Goal: Transaction & Acquisition: Purchase product/service

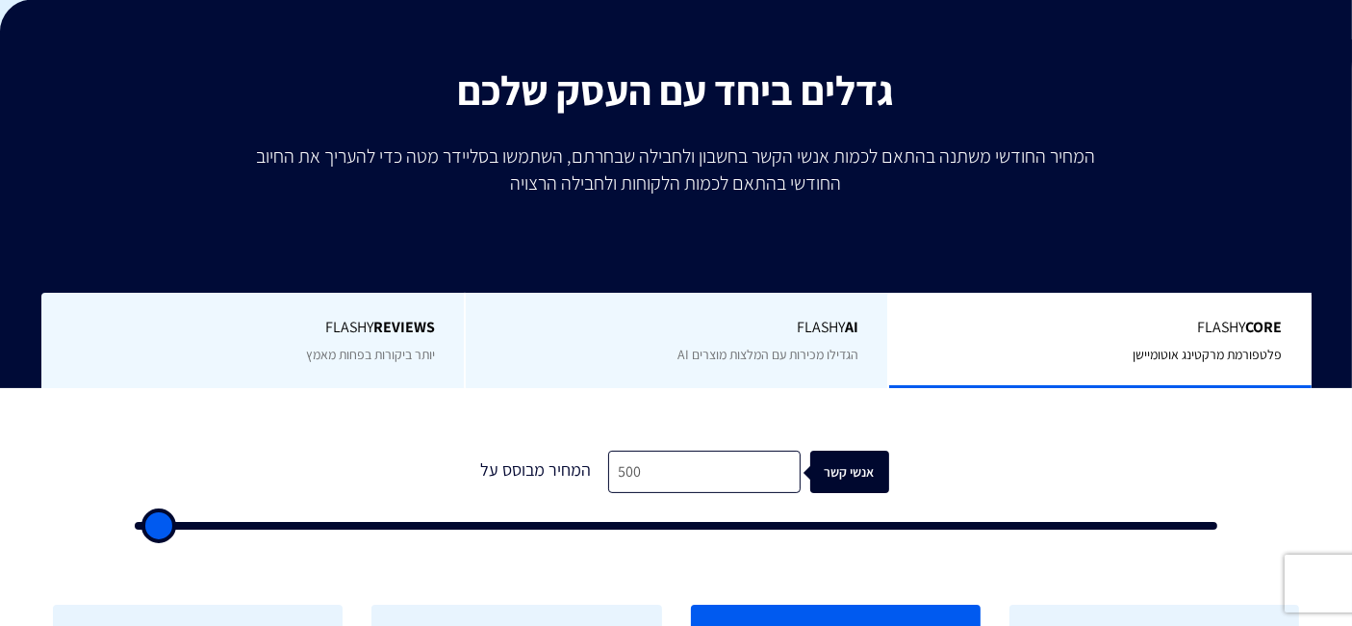
scroll to position [427, 0]
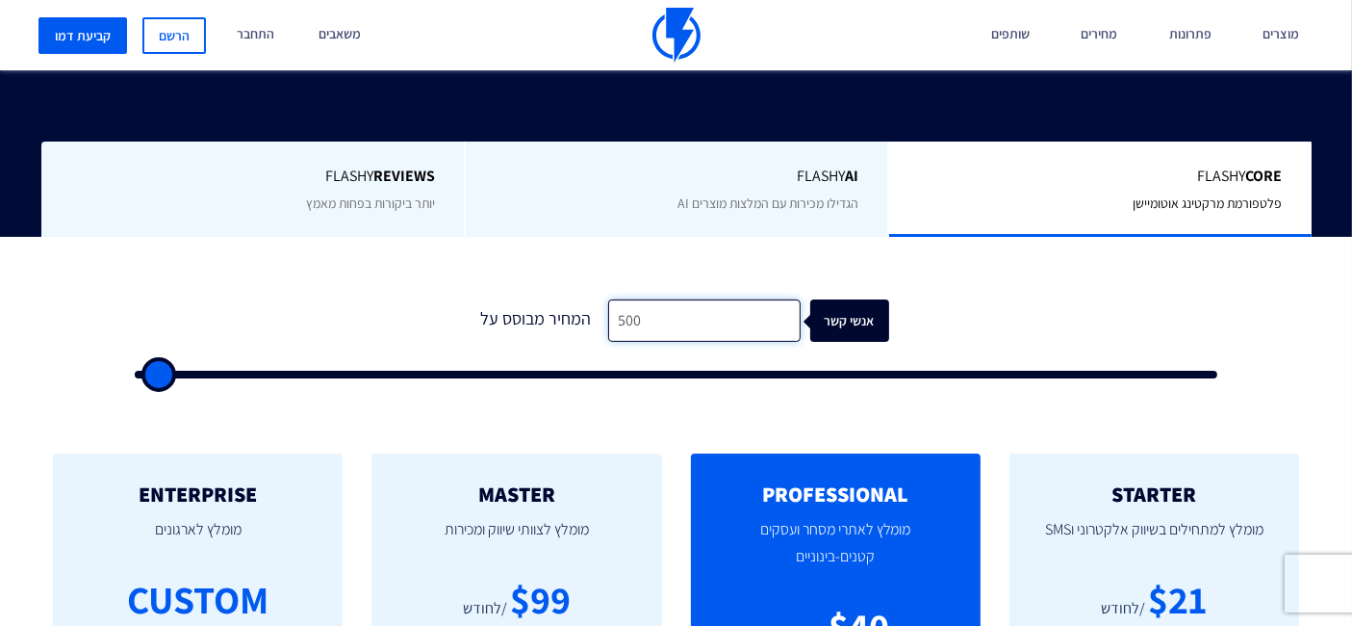
click at [709, 319] on input "500" at bounding box center [704, 320] width 193 height 43
type input "1"
type input "500"
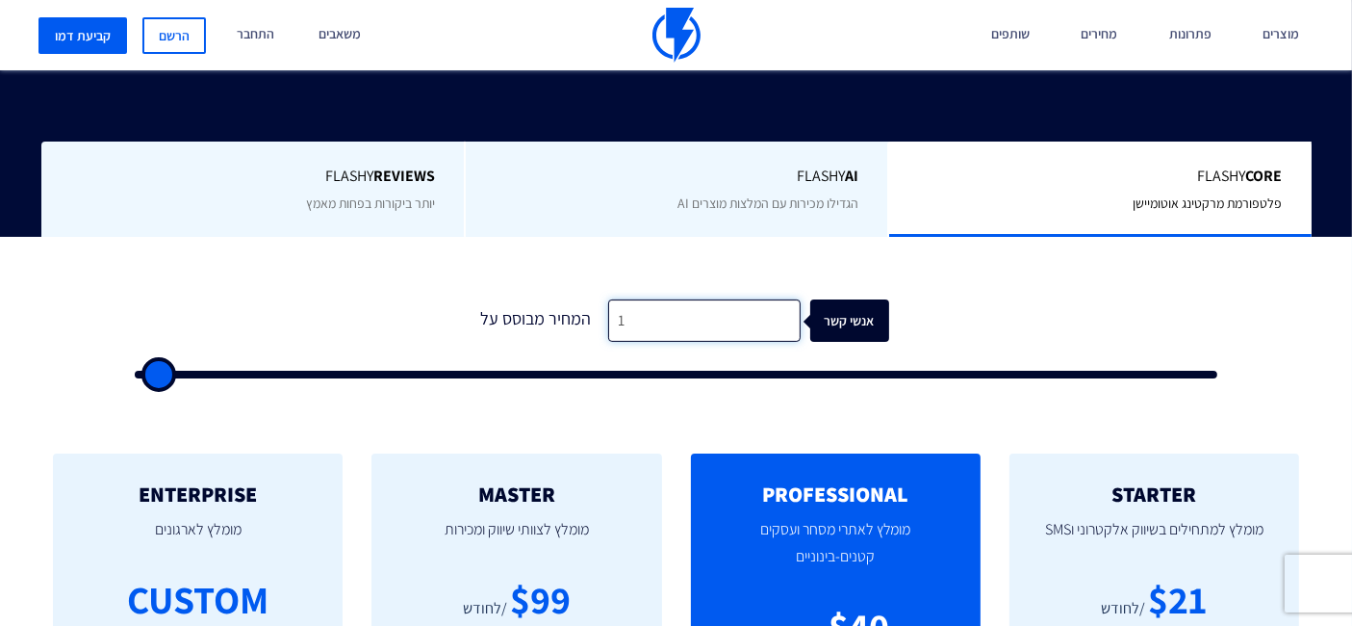
type input "12"
type input "500"
type input "120"
type input "500"
type input "1,200"
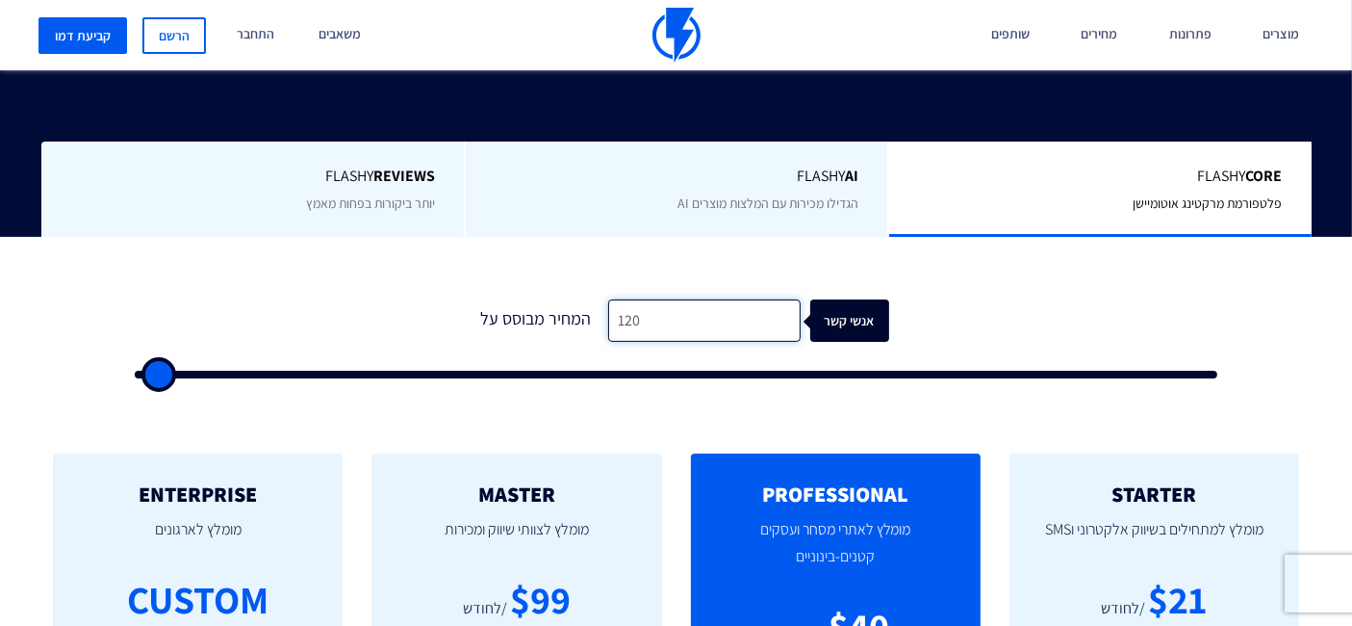
type input "1000"
type input "12,000"
type input "12000"
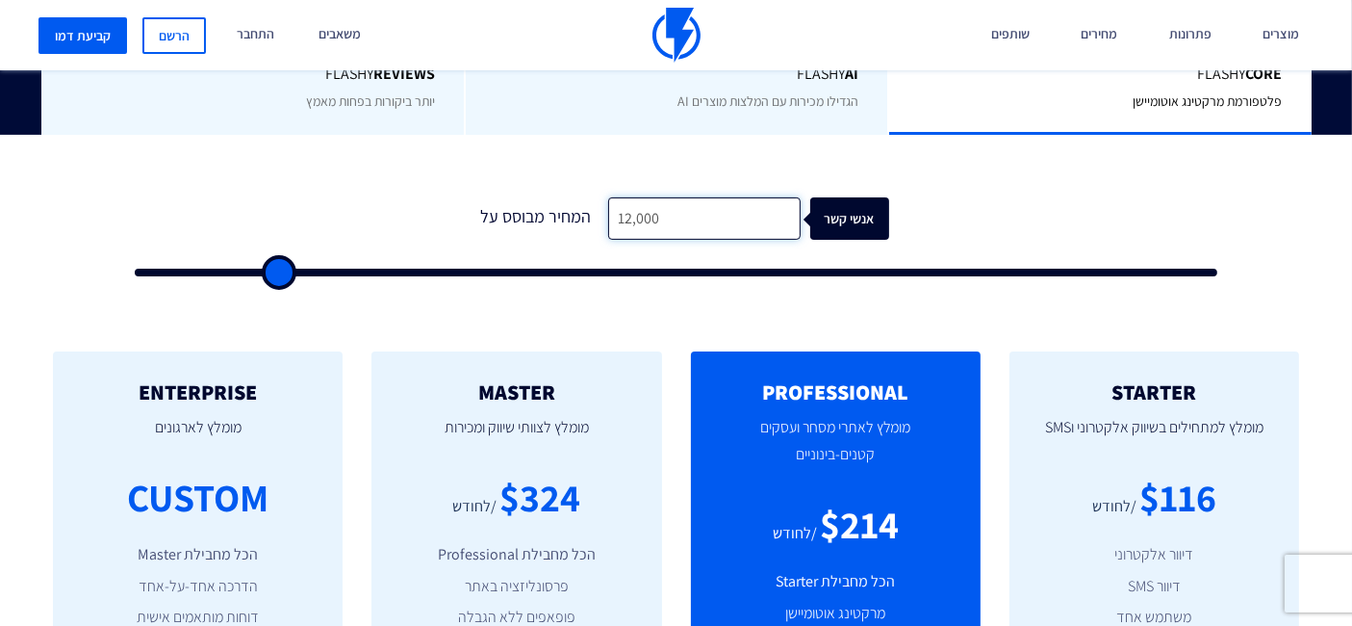
scroll to position [641, 0]
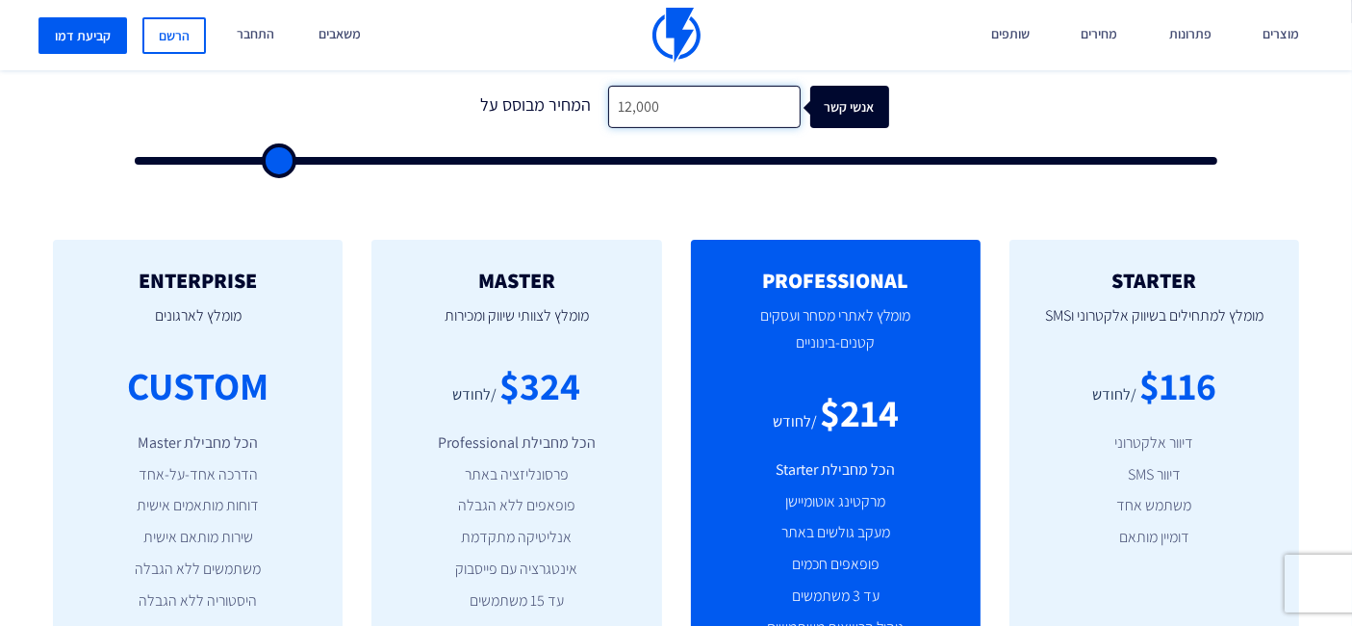
click at [656, 97] on input "12,000" at bounding box center [704, 107] width 193 height 43
type input "1"
type input "500"
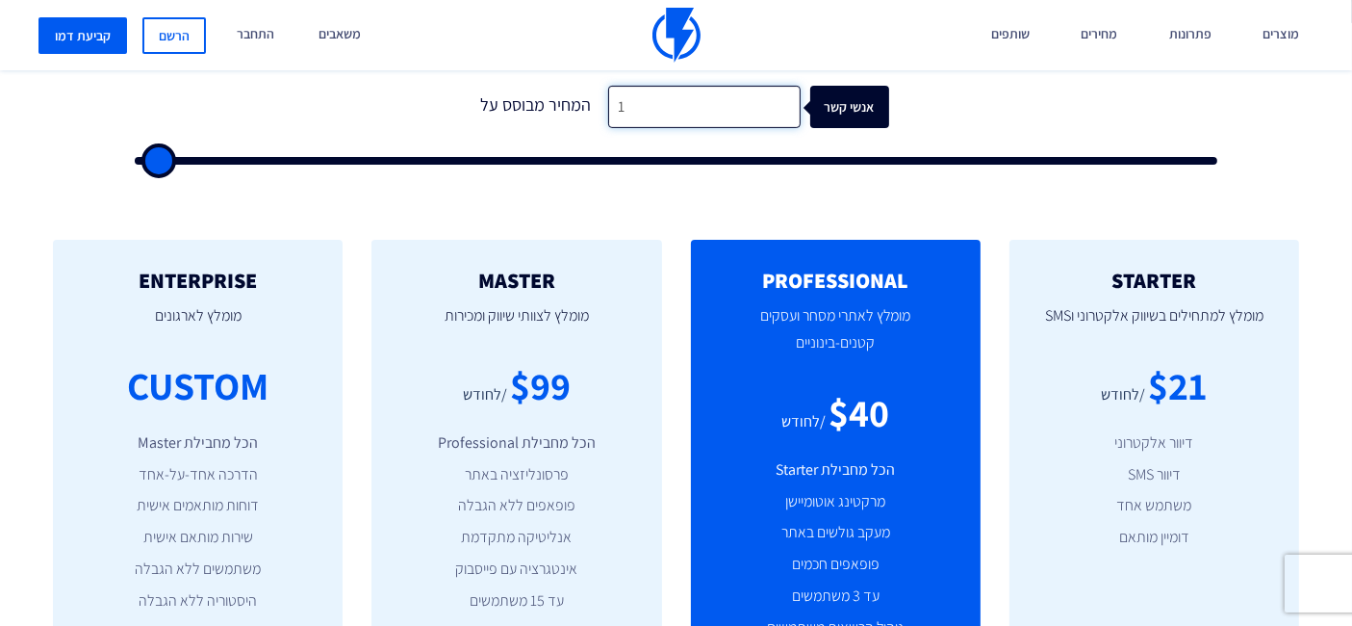
type input "15"
type input "500"
type input "150"
type input "500"
type input "1,500"
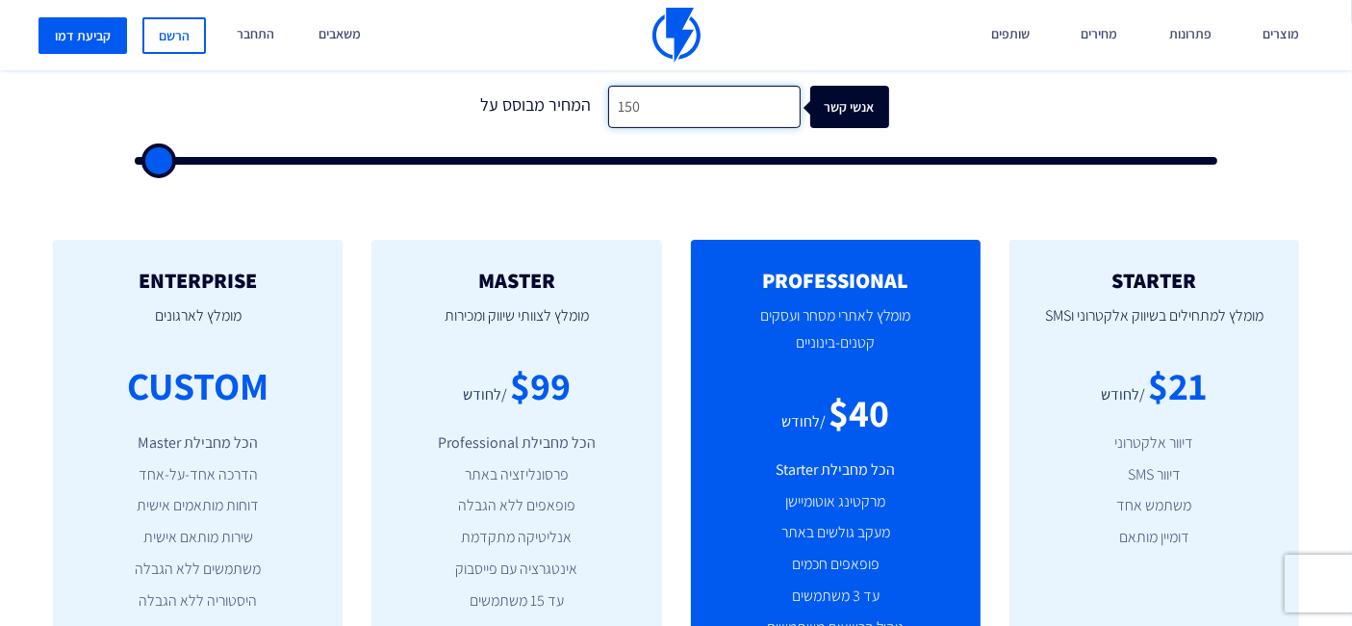
type input "1500"
type input "15,000"
type input "15000"
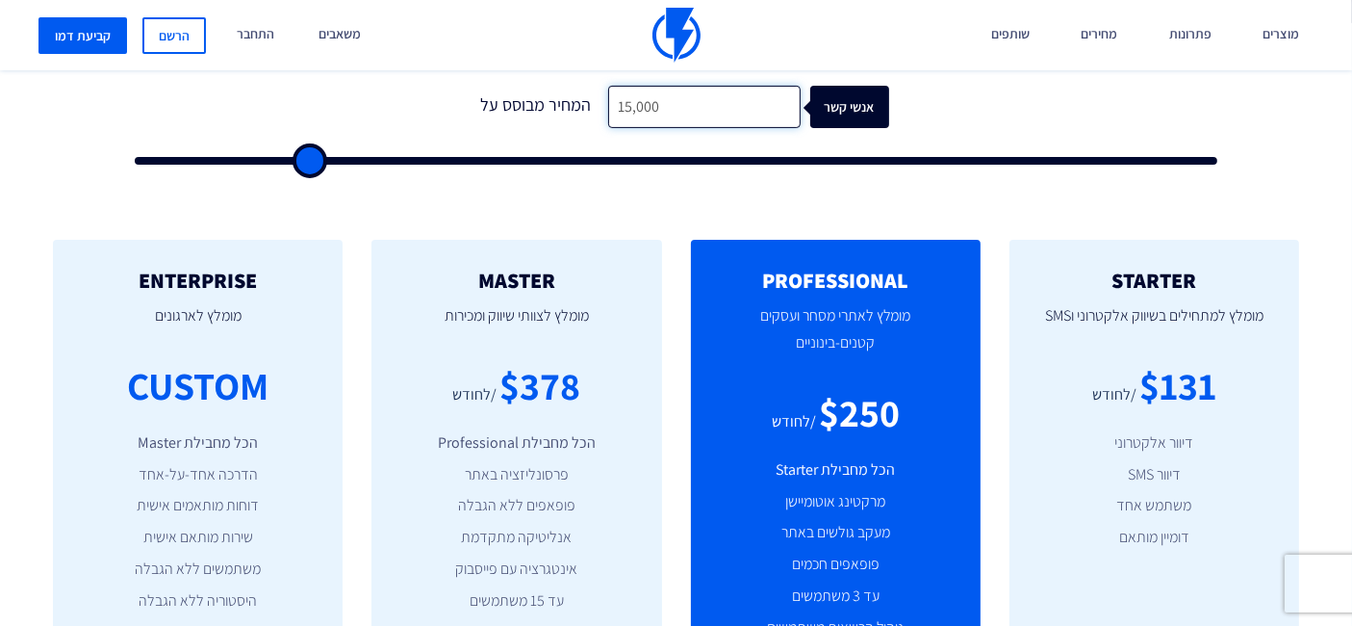
click at [682, 111] on input "15,000" at bounding box center [704, 107] width 193 height 43
type input "2"
type input "500"
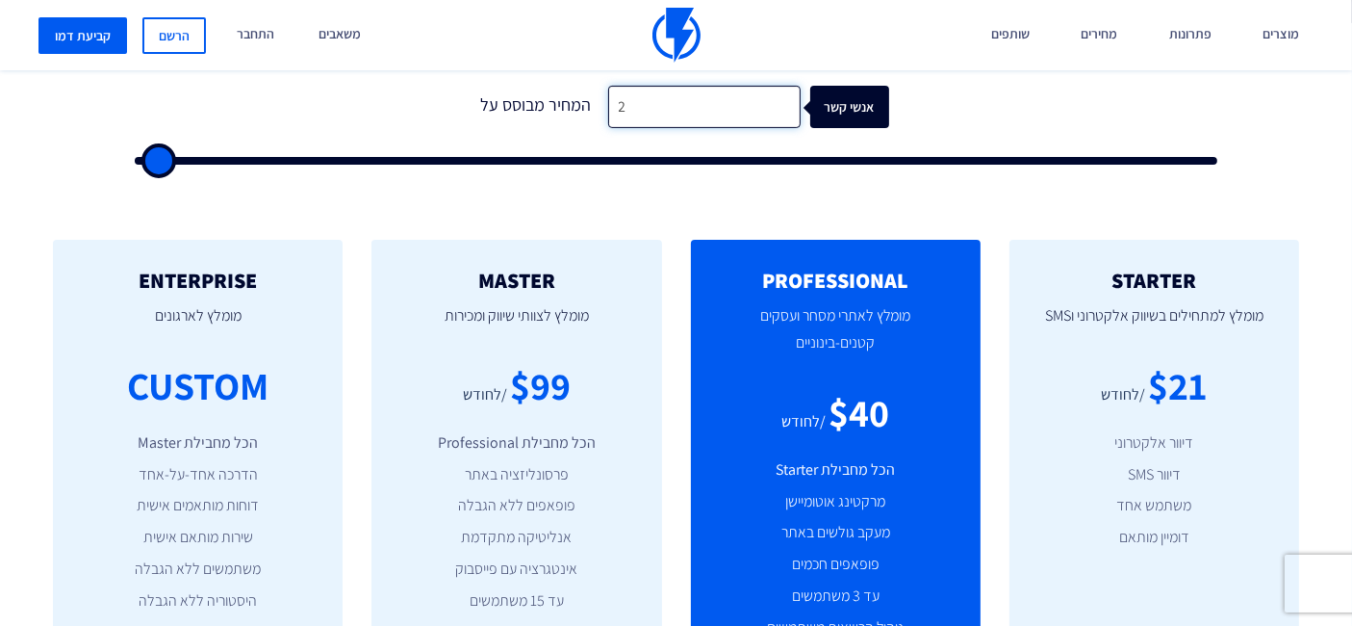
type input "25"
type input "500"
type input "250"
type input "500"
type input "2,500"
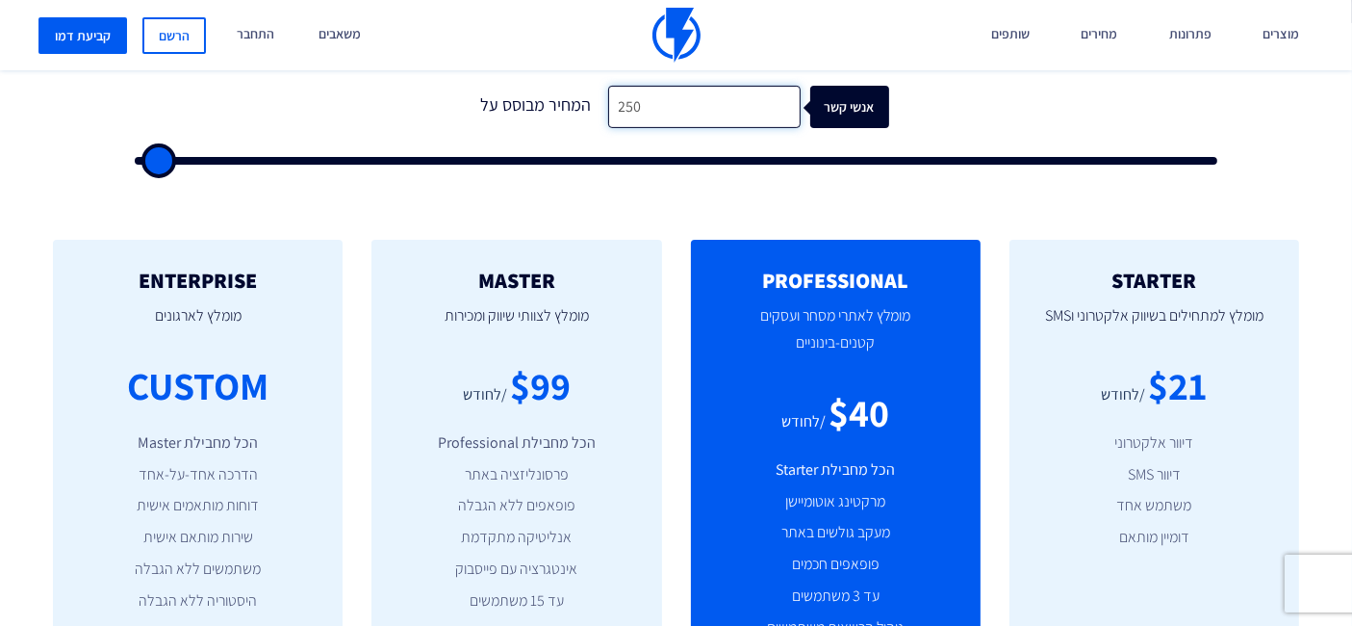
type input "2500"
type input "25,000"
type input "25000"
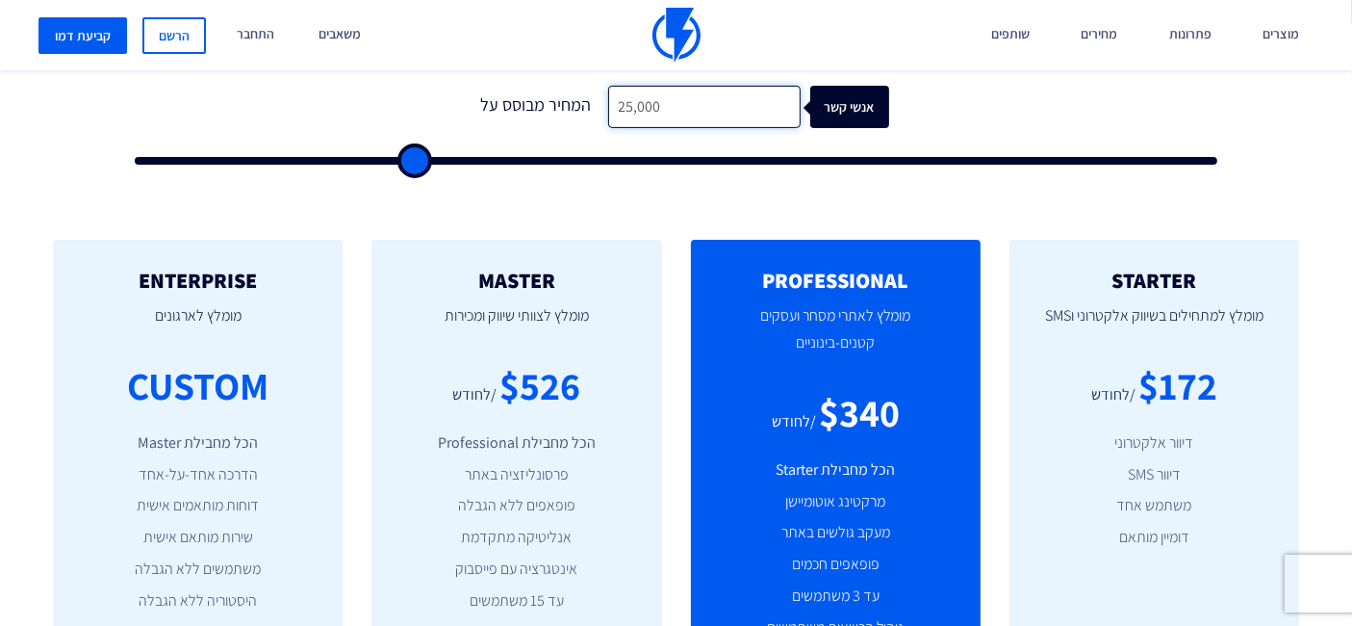
type input "2,500"
type input "2500"
type input "250"
type input "500"
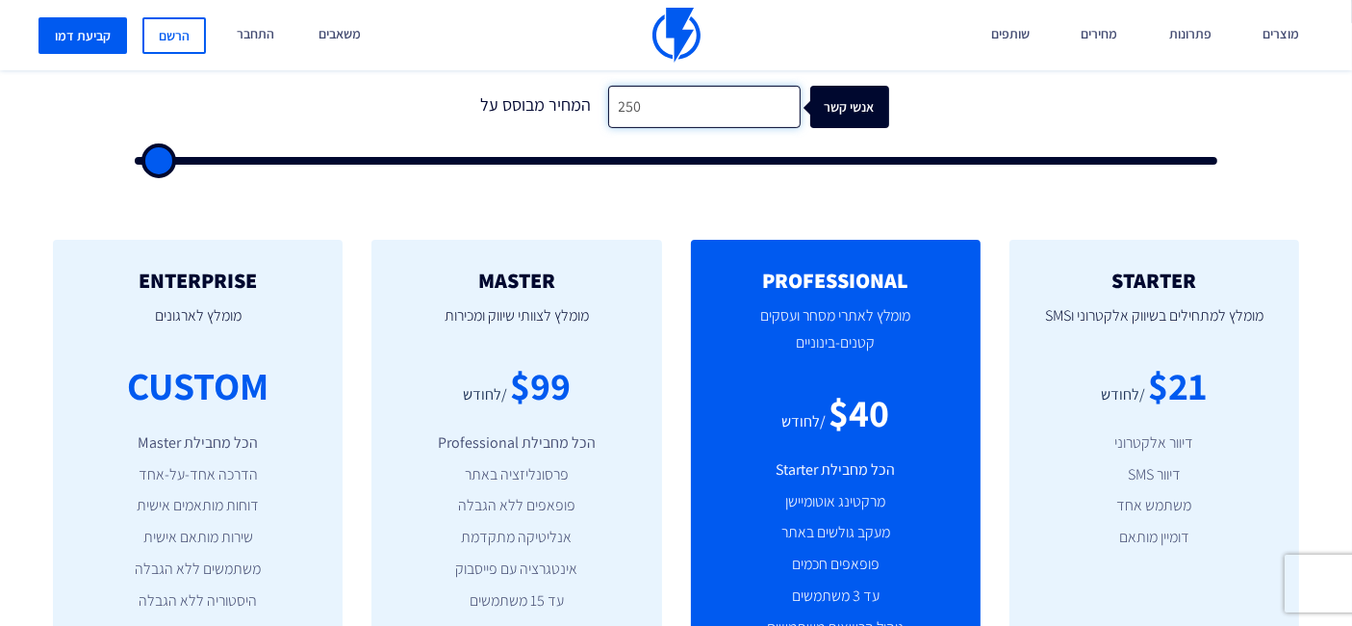
type input "25"
type input "500"
type input "2"
type input "500"
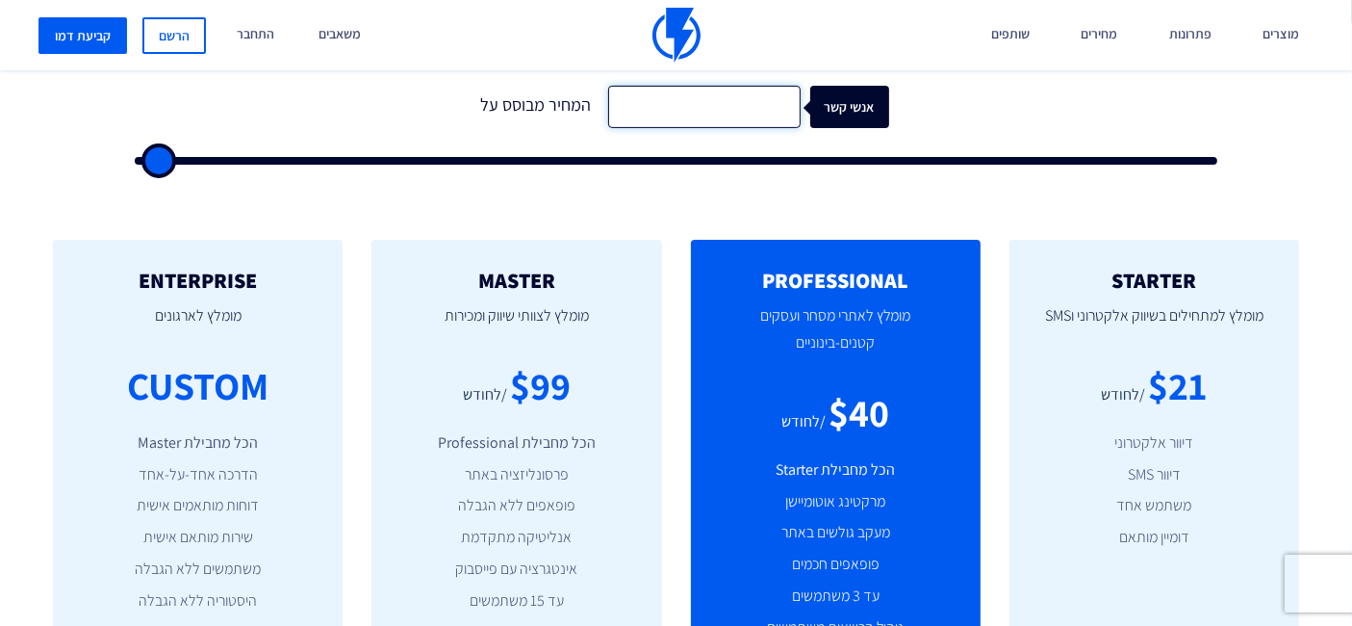
type input "2"
type input "500"
type input "20"
type input "500"
type input "200"
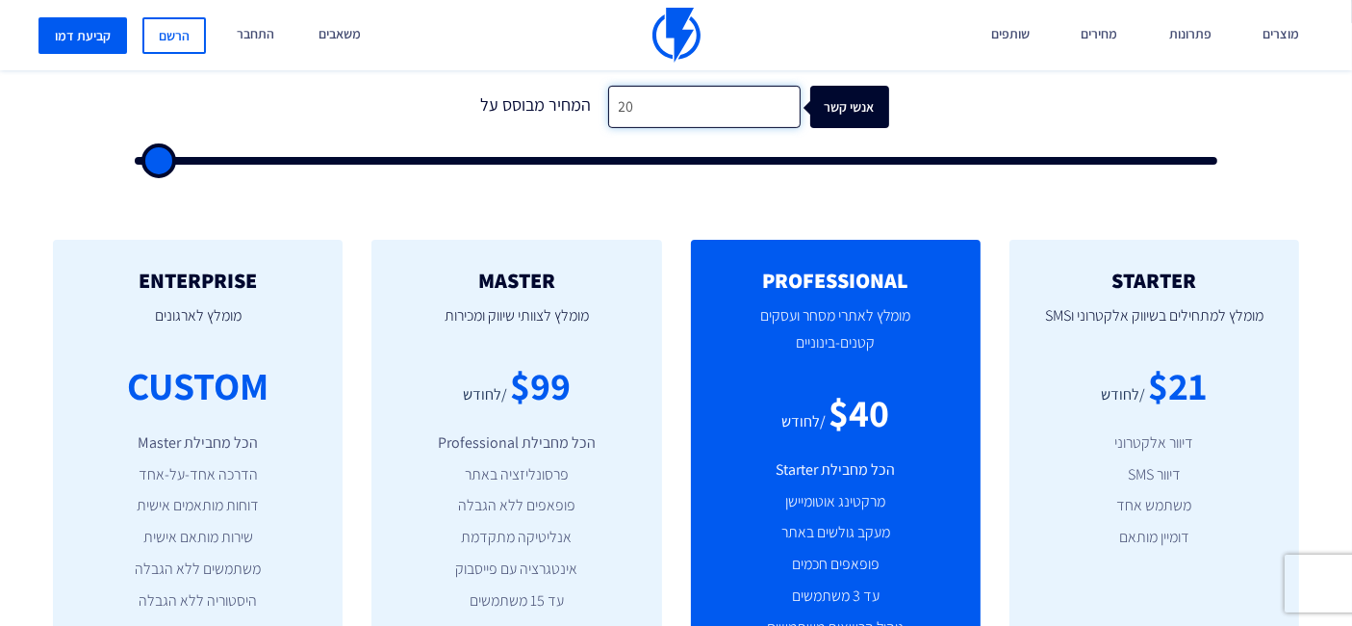
type input "500"
type input "2,000"
type input "2000"
type input "20,000"
type input "20000"
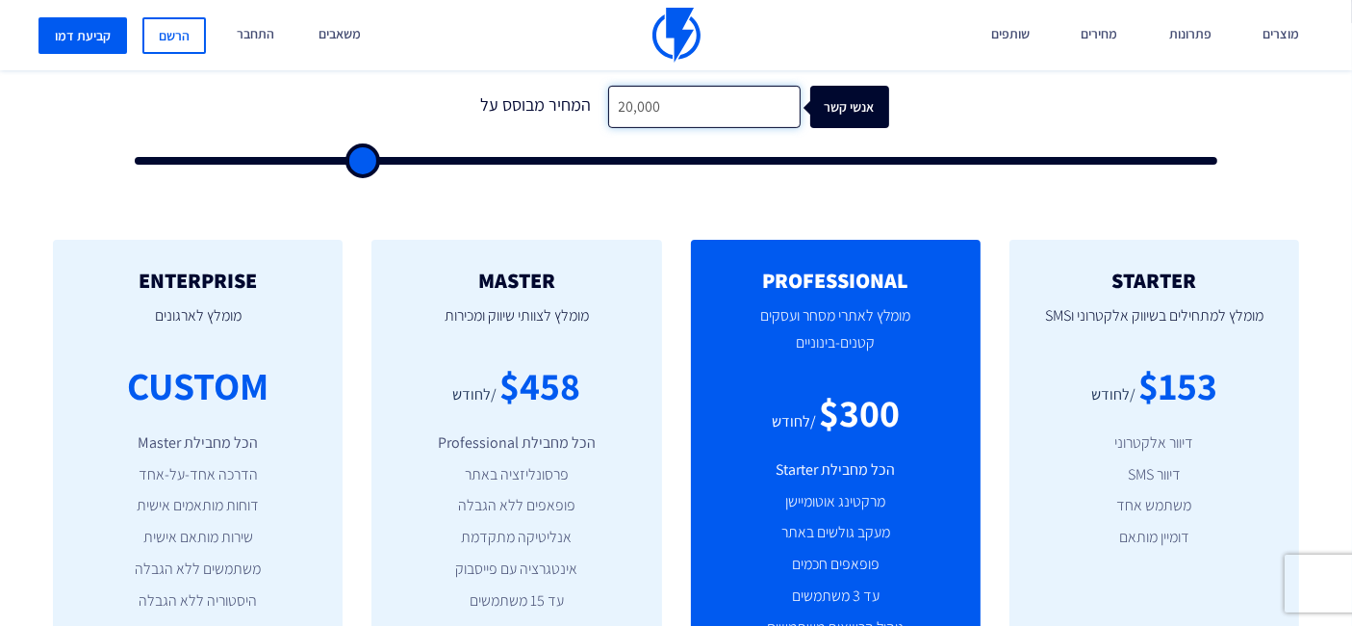
click at [655, 100] on input "20,000" at bounding box center [704, 107] width 193 height 43
type input "1"
type input "500"
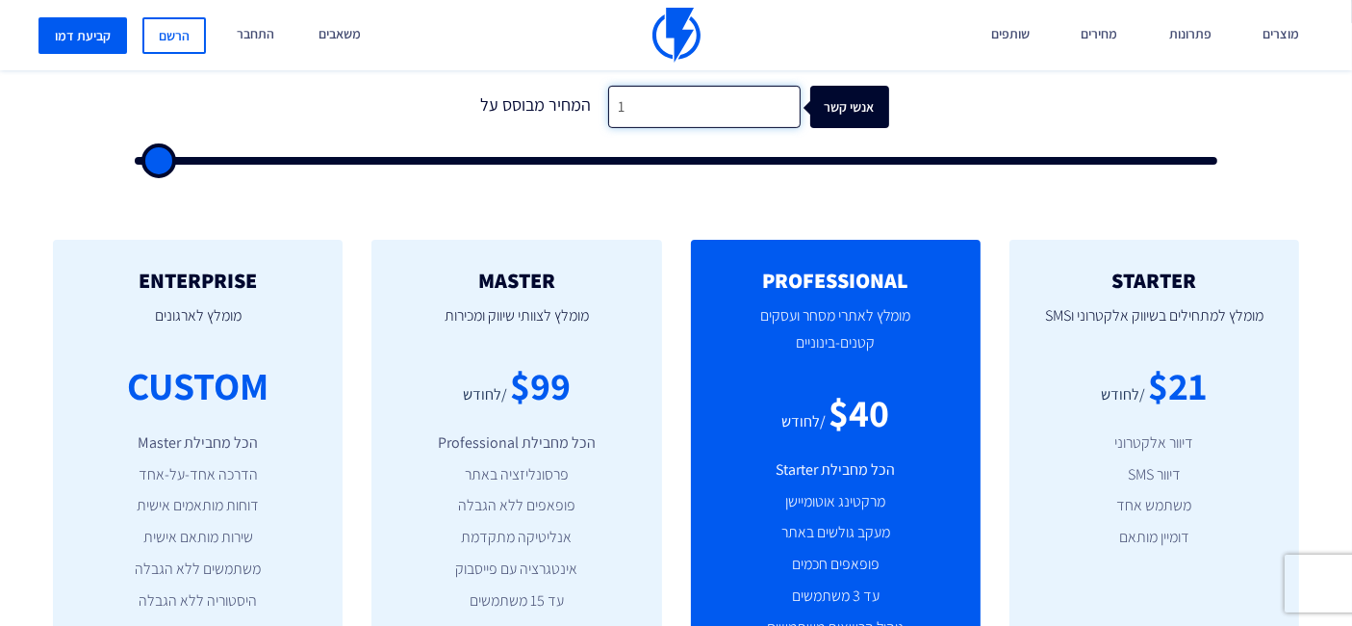
type input "15"
type input "500"
type input "150"
type input "500"
type input "1,500"
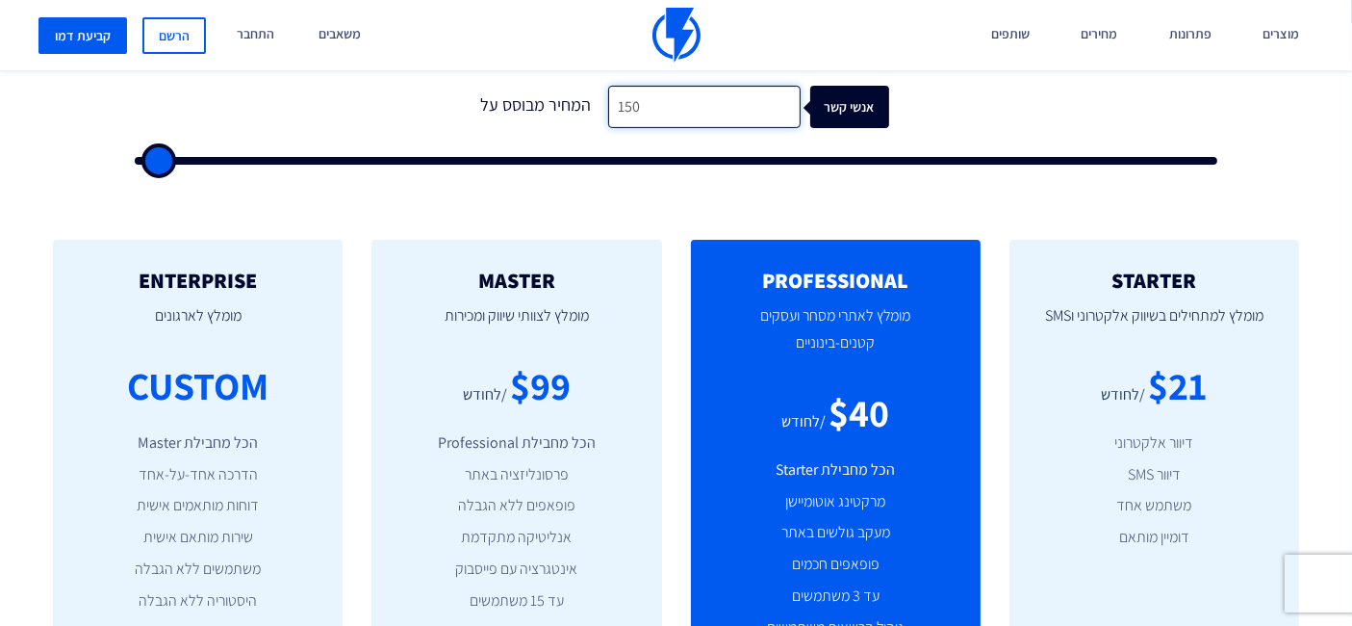
type input "1500"
type input "15,000"
type input "15000"
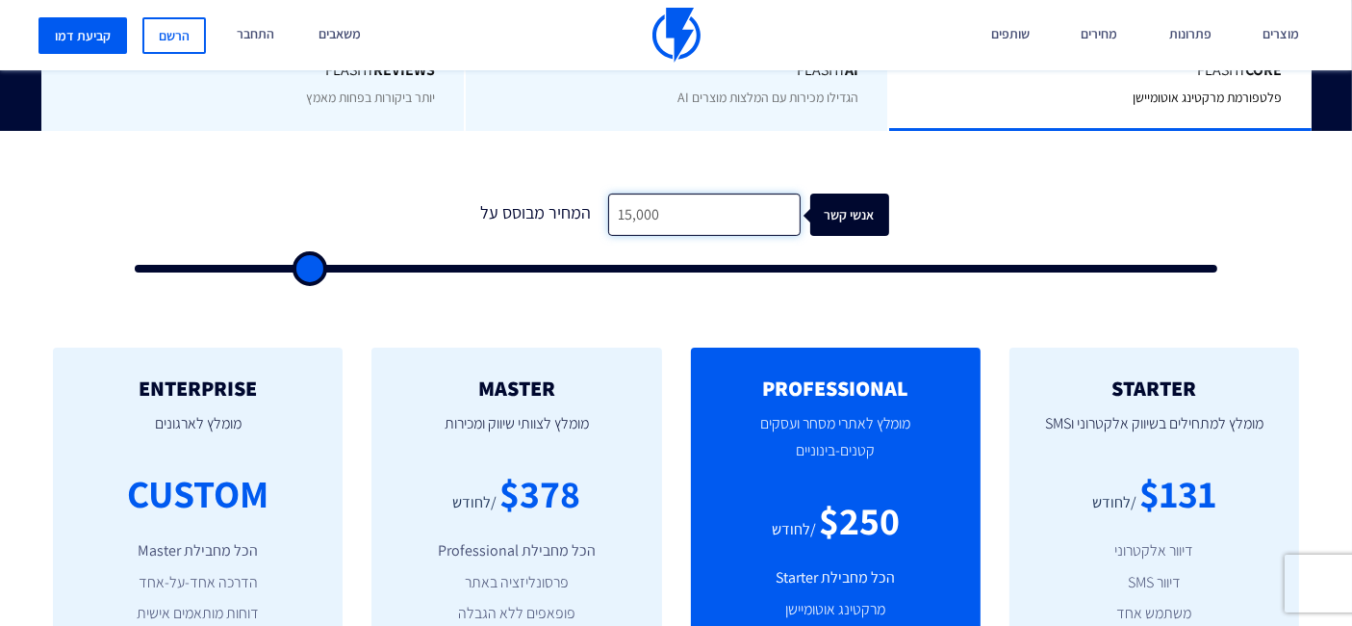
scroll to position [534, 0]
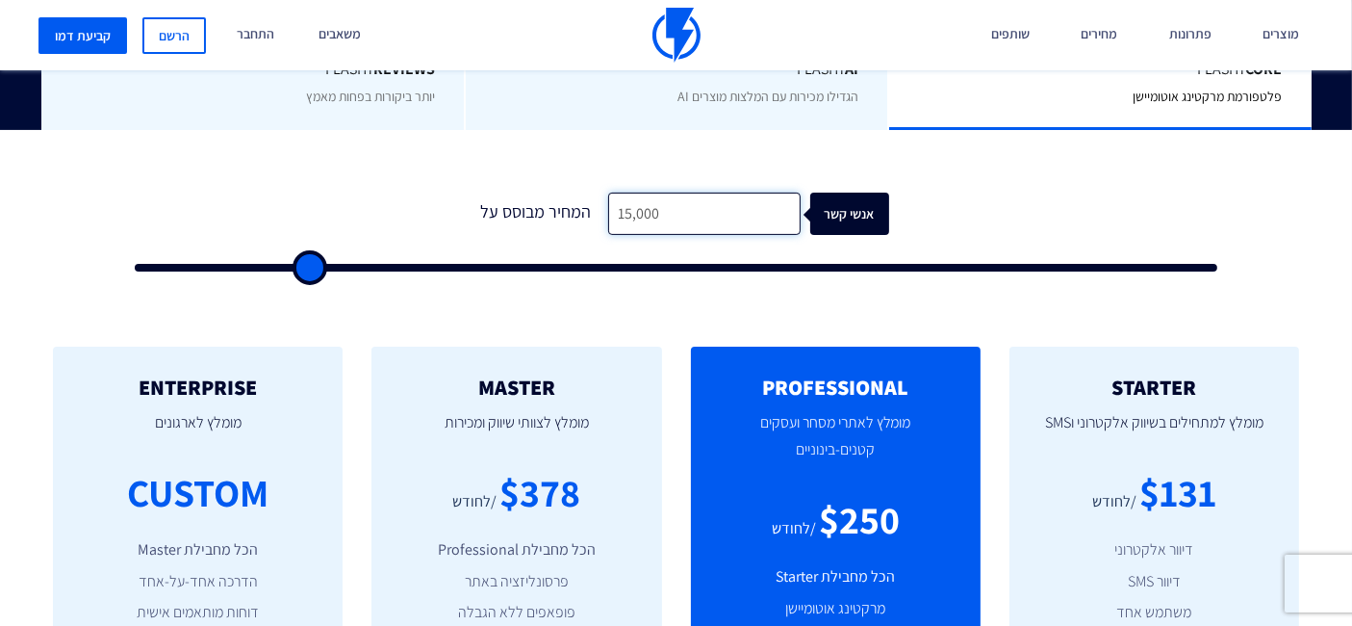
click at [674, 215] on input "15,000" at bounding box center [704, 214] width 193 height 43
type input "5"
type input "500"
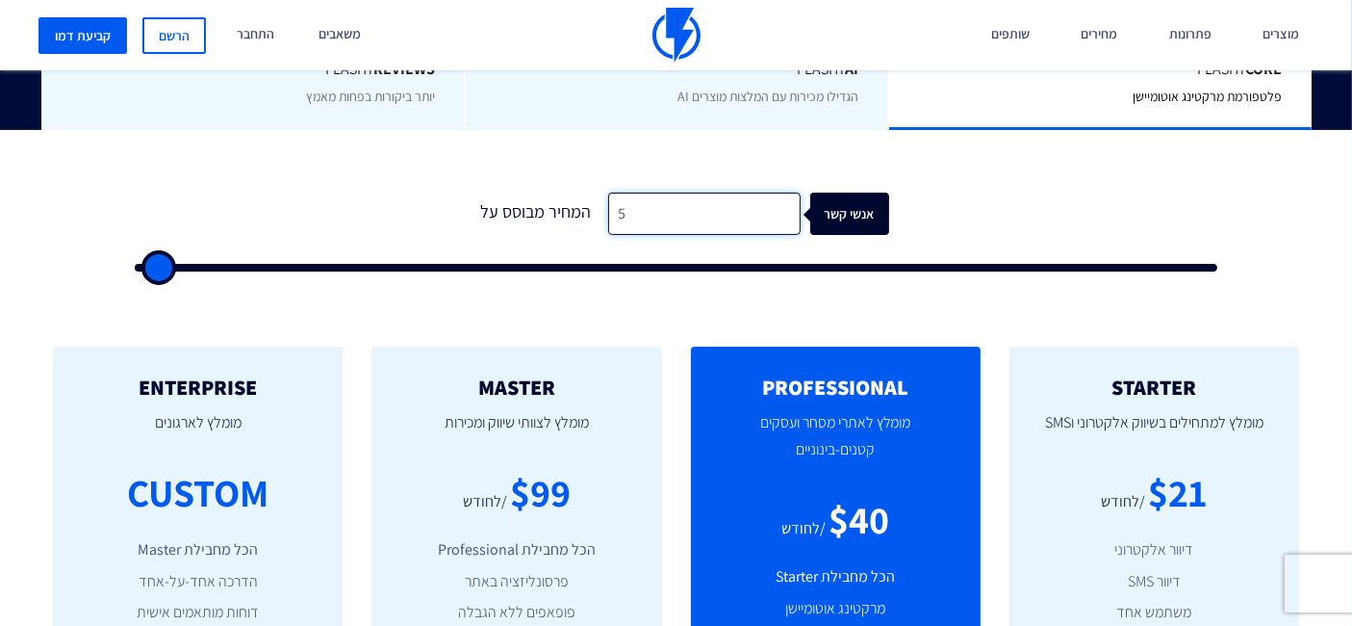
type input "55"
type input "500"
type input "552"
type input "500"
type input "5,527"
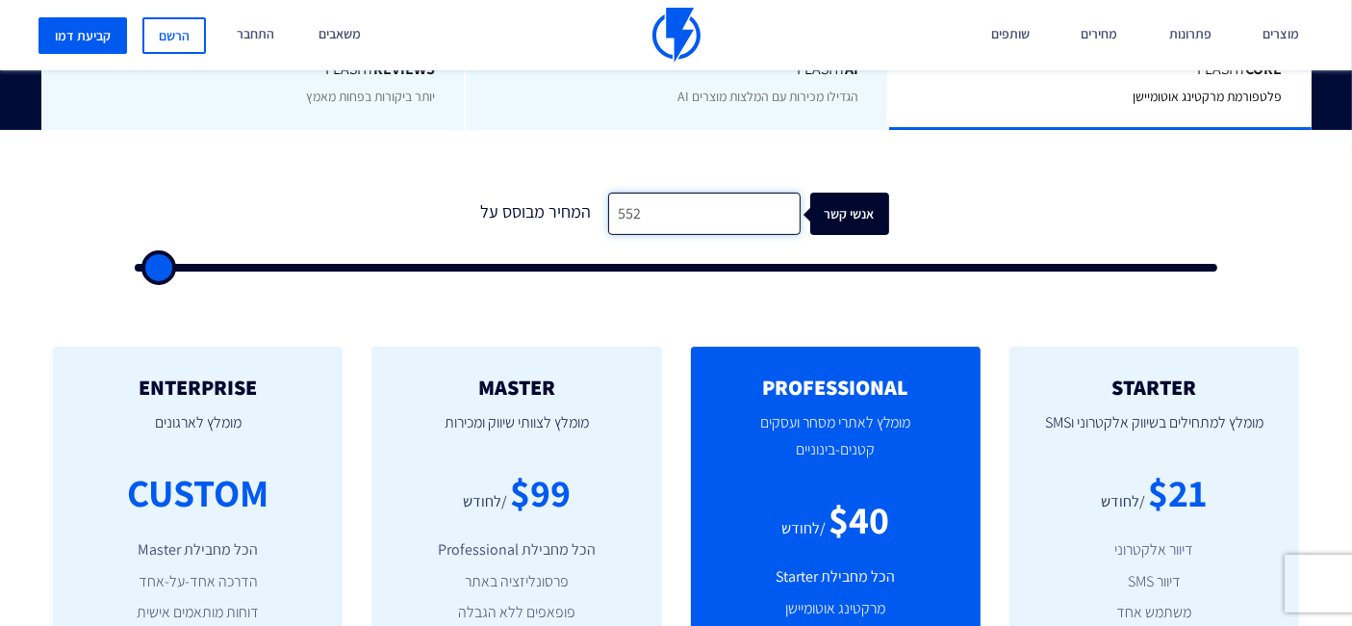
type input "5500"
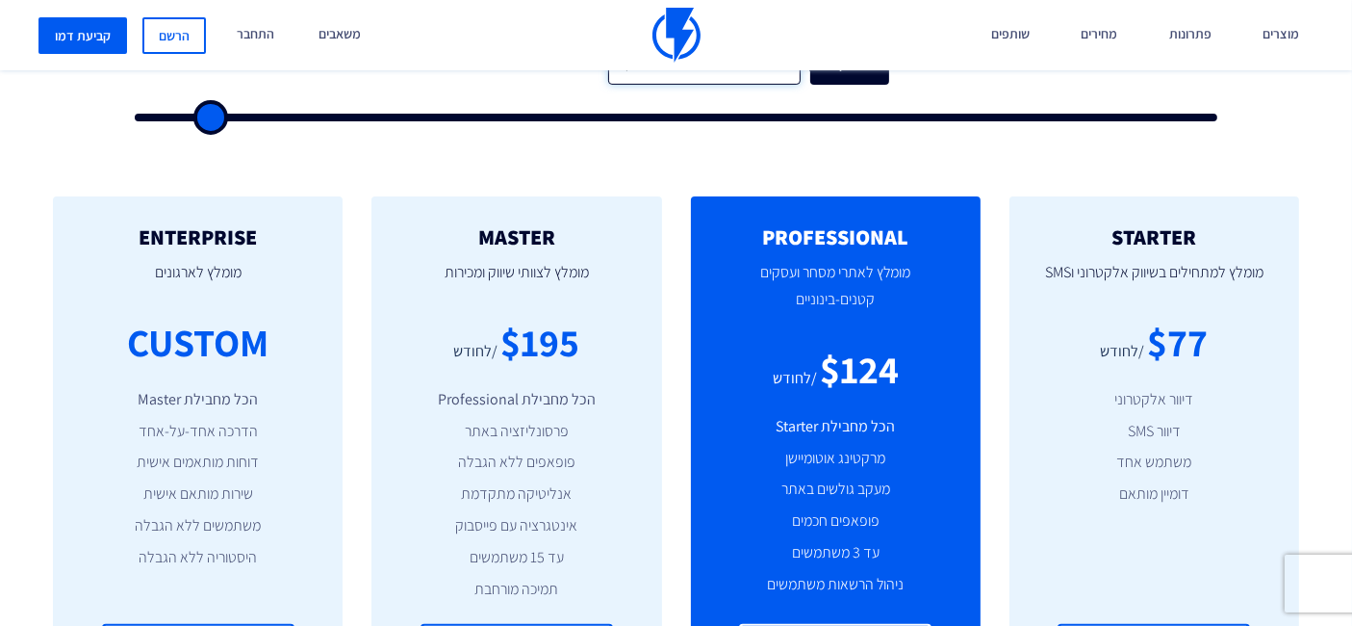
scroll to position [641, 0]
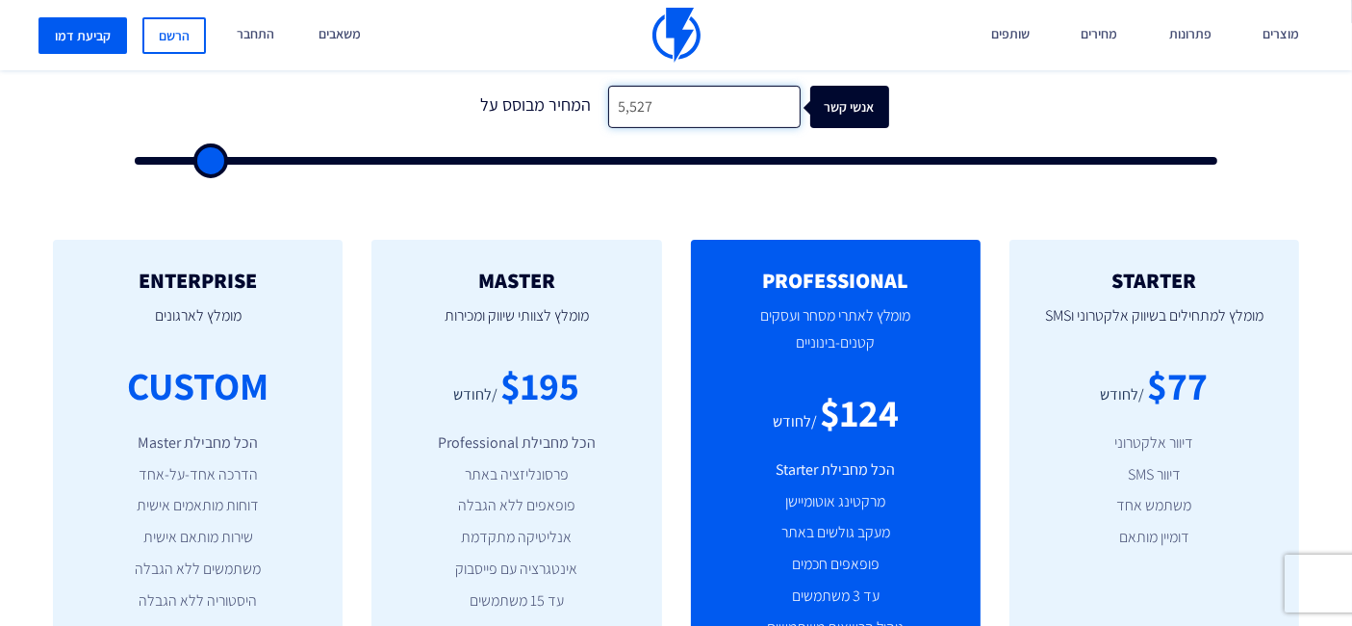
click at [667, 97] on input "5,527" at bounding box center [704, 107] width 193 height 43
type input "5"
type input "500"
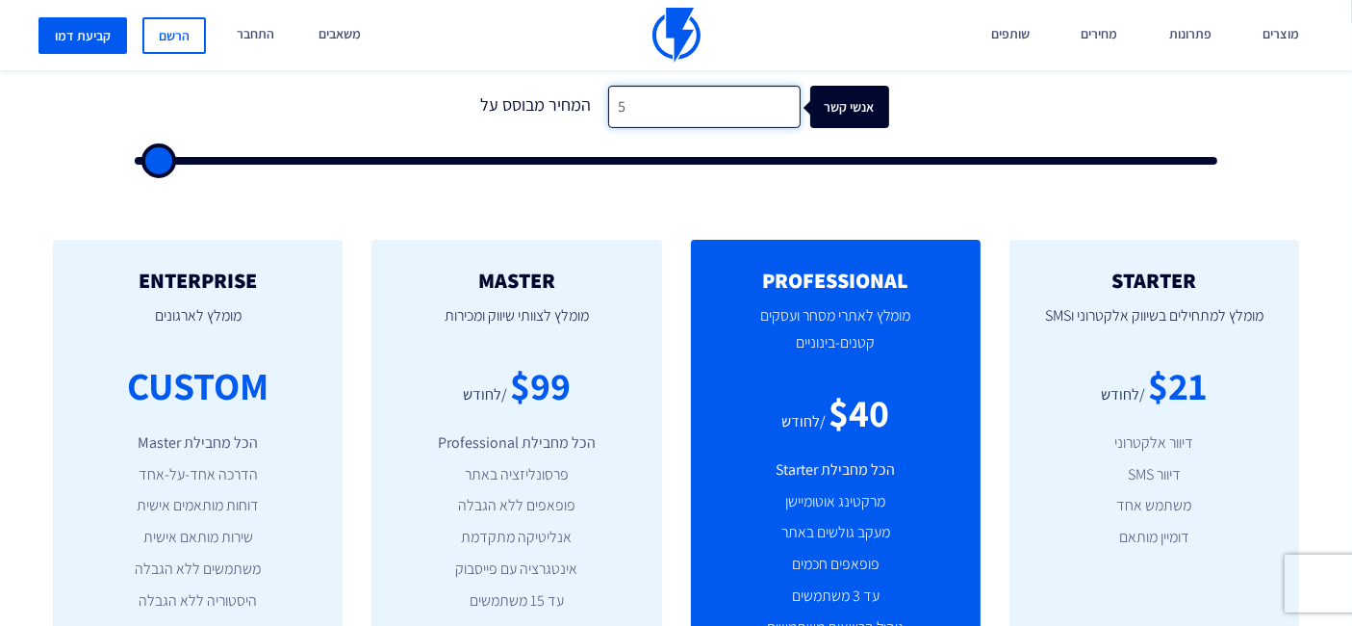
type input "53"
type input "500"
type input "530"
type input "500"
type input "5,300"
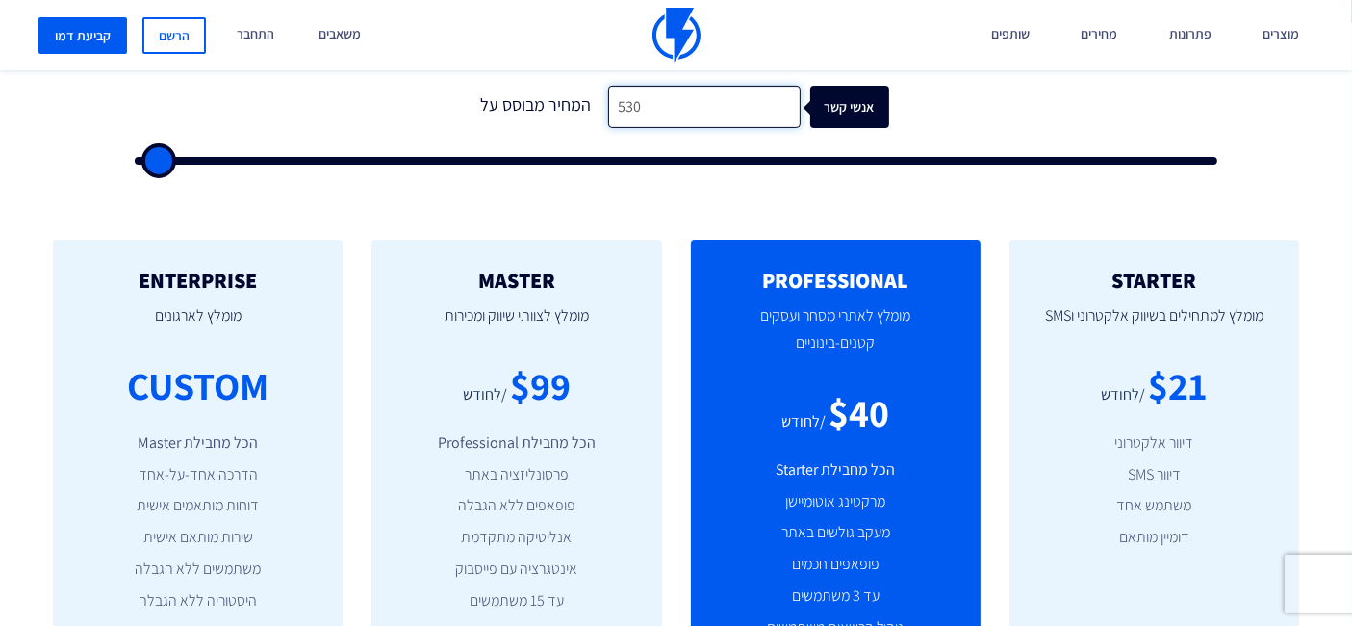
type input "5500"
type input "53,000"
type input "53000"
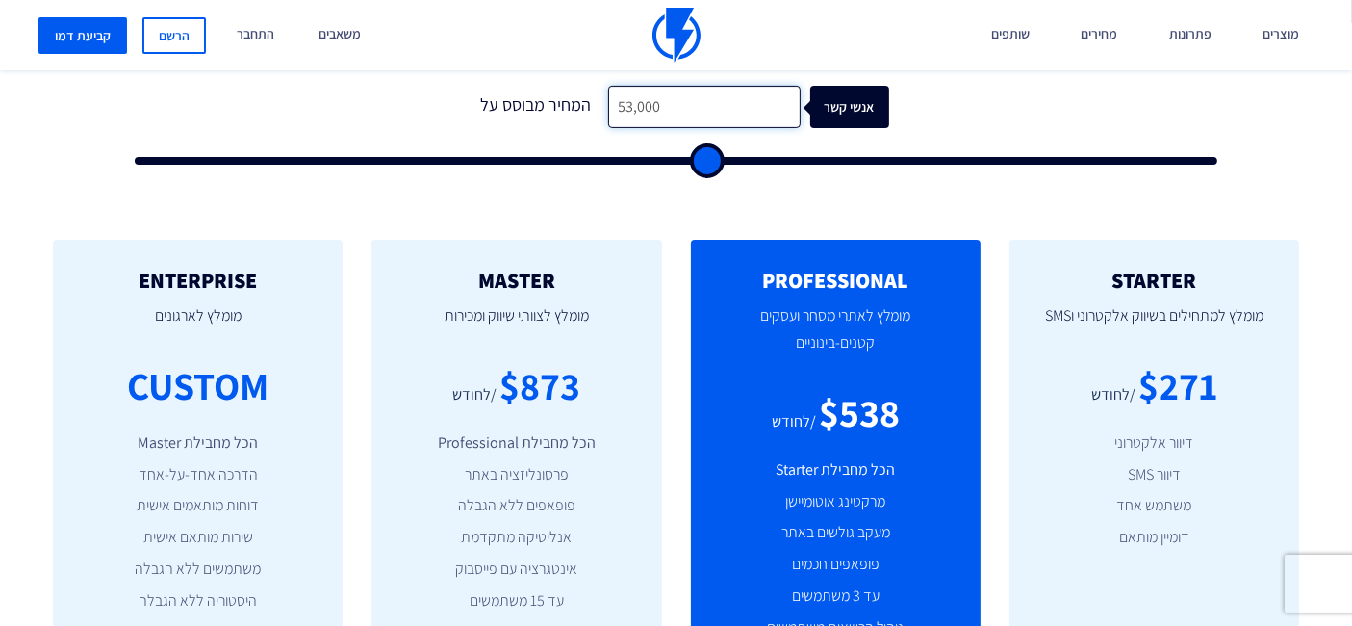
type input "5,300"
type input "5500"
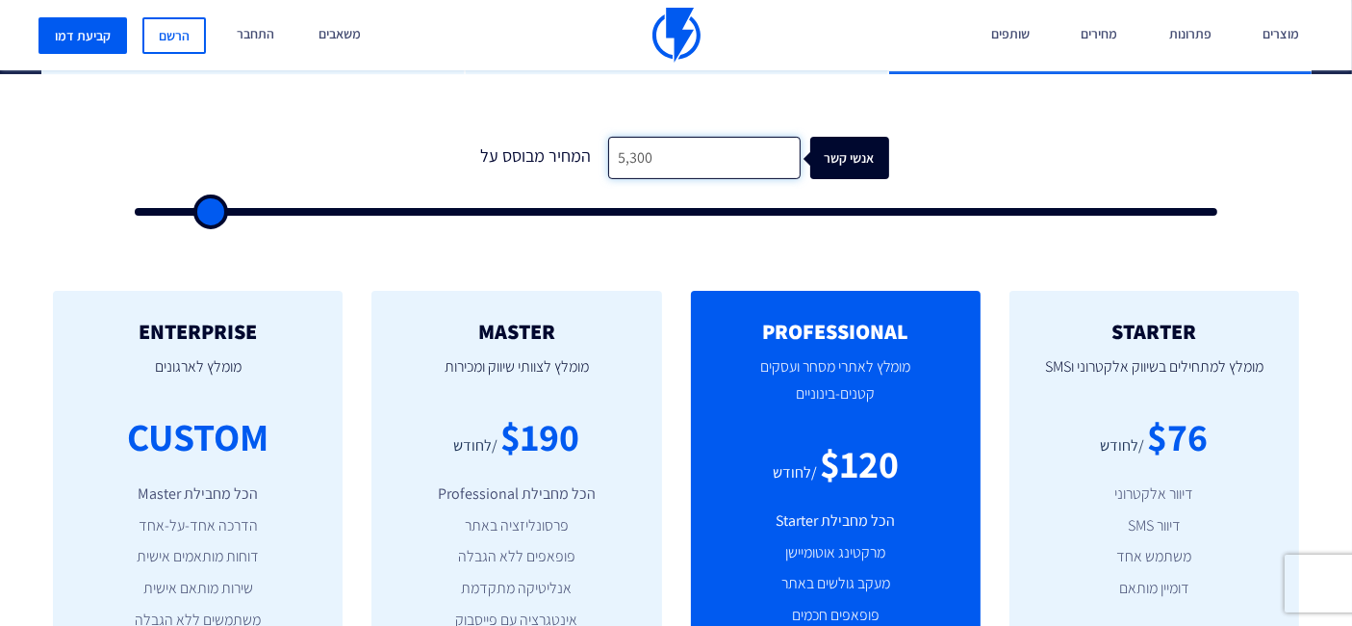
scroll to position [427, 0]
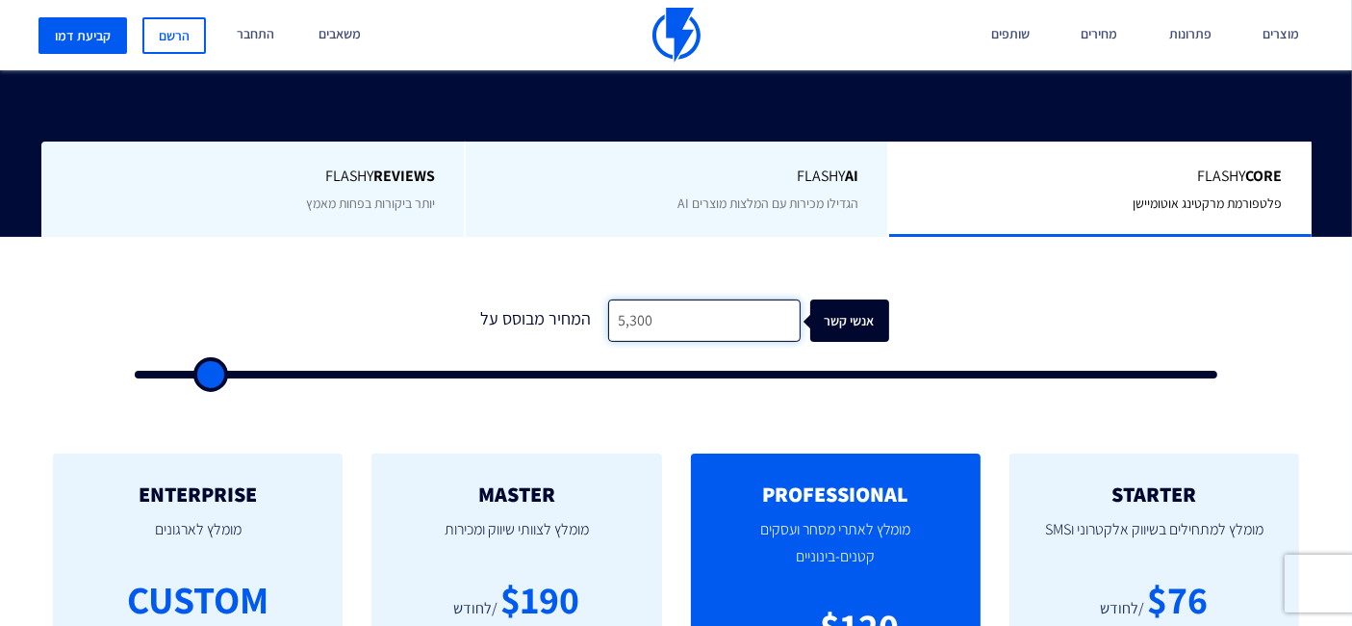
click at [650, 327] on input "5,300" at bounding box center [704, 320] width 193 height 43
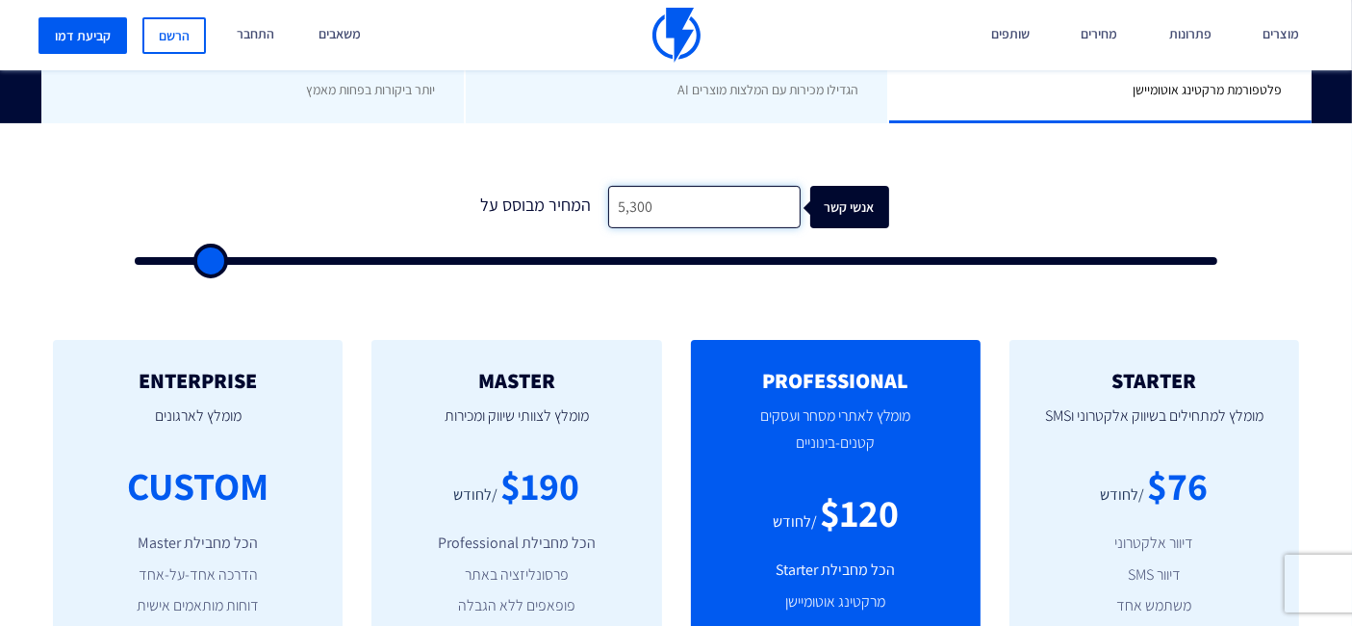
scroll to position [641, 0]
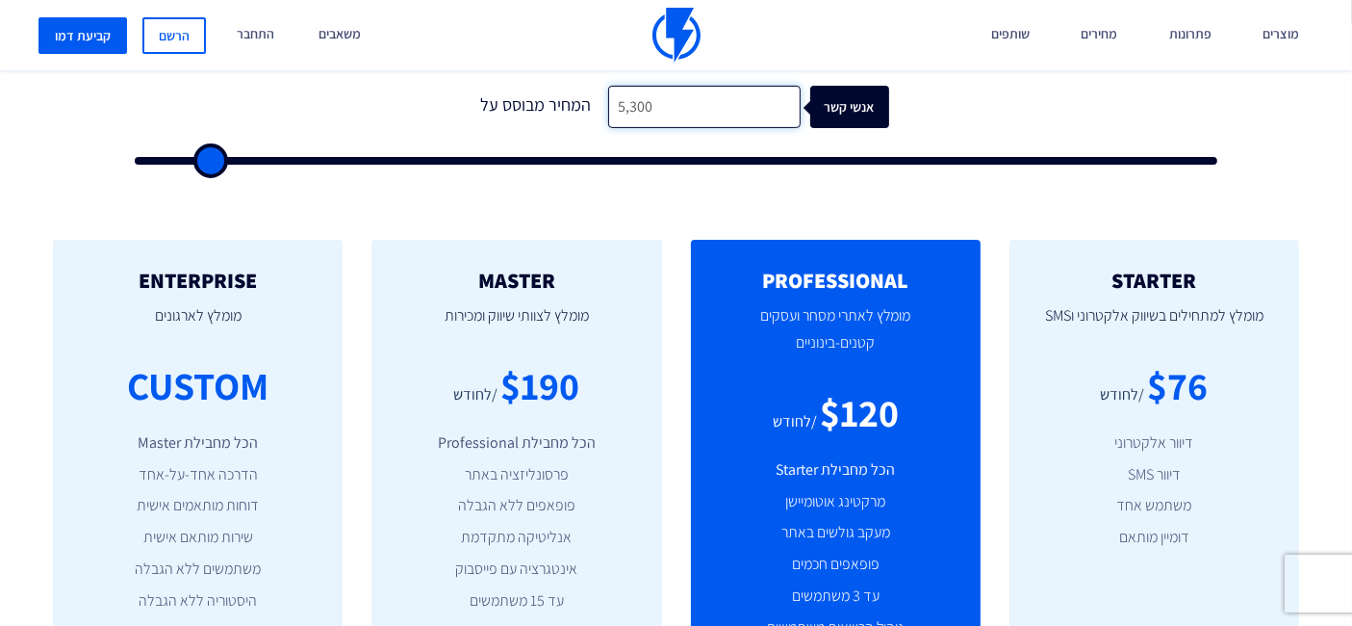
click at [648, 102] on input "5,300" at bounding box center [704, 107] width 193 height 43
click at [649, 103] on input "5,300" at bounding box center [704, 107] width 193 height 43
type input "5"
type input "500"
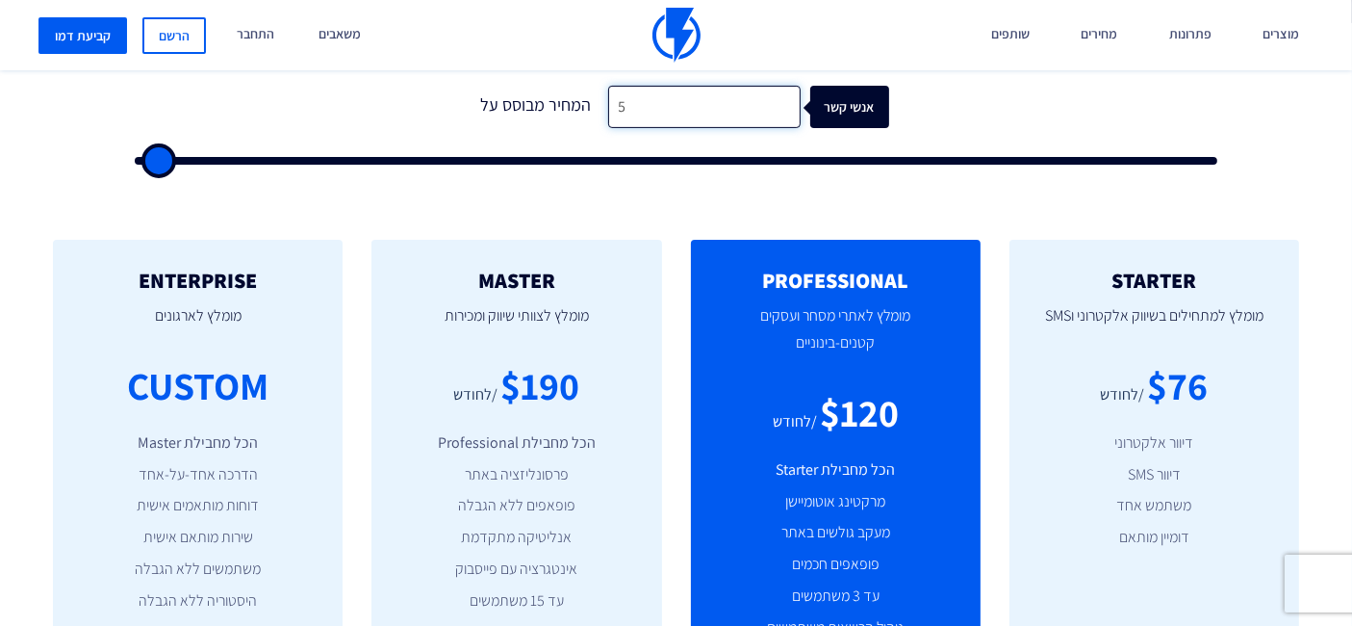
type input "53"
type input "500"
type input "530"
type input "500"
type input "5,300"
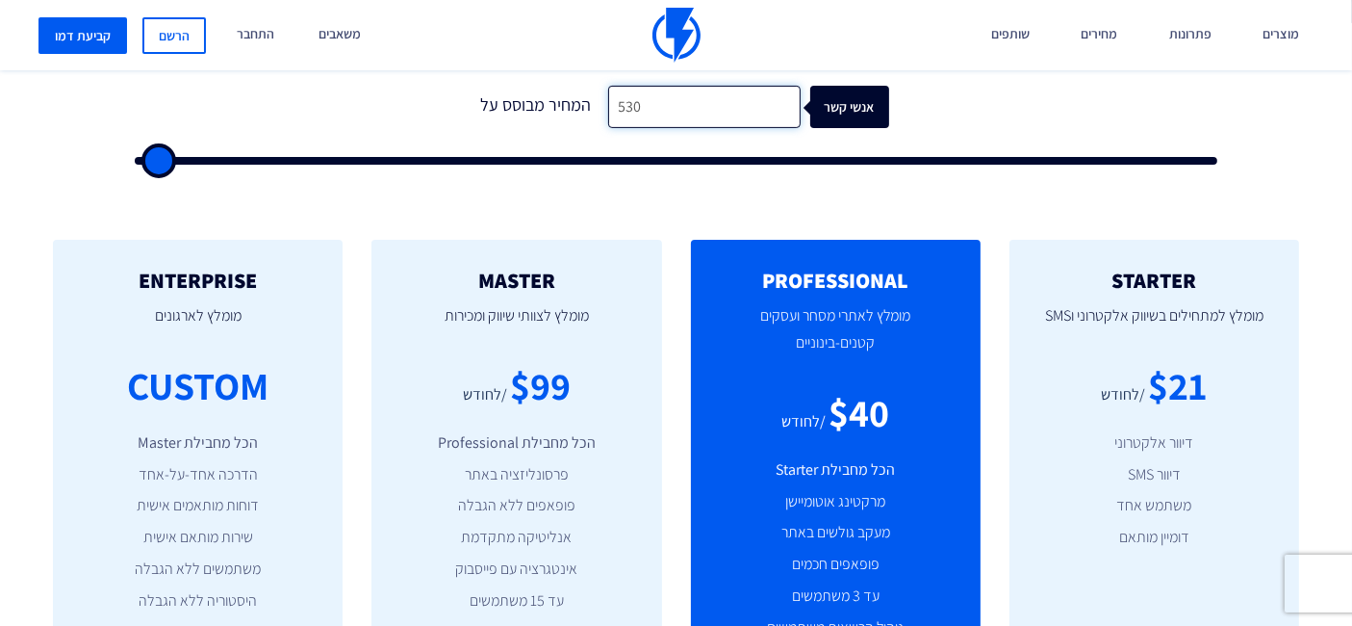
type input "5500"
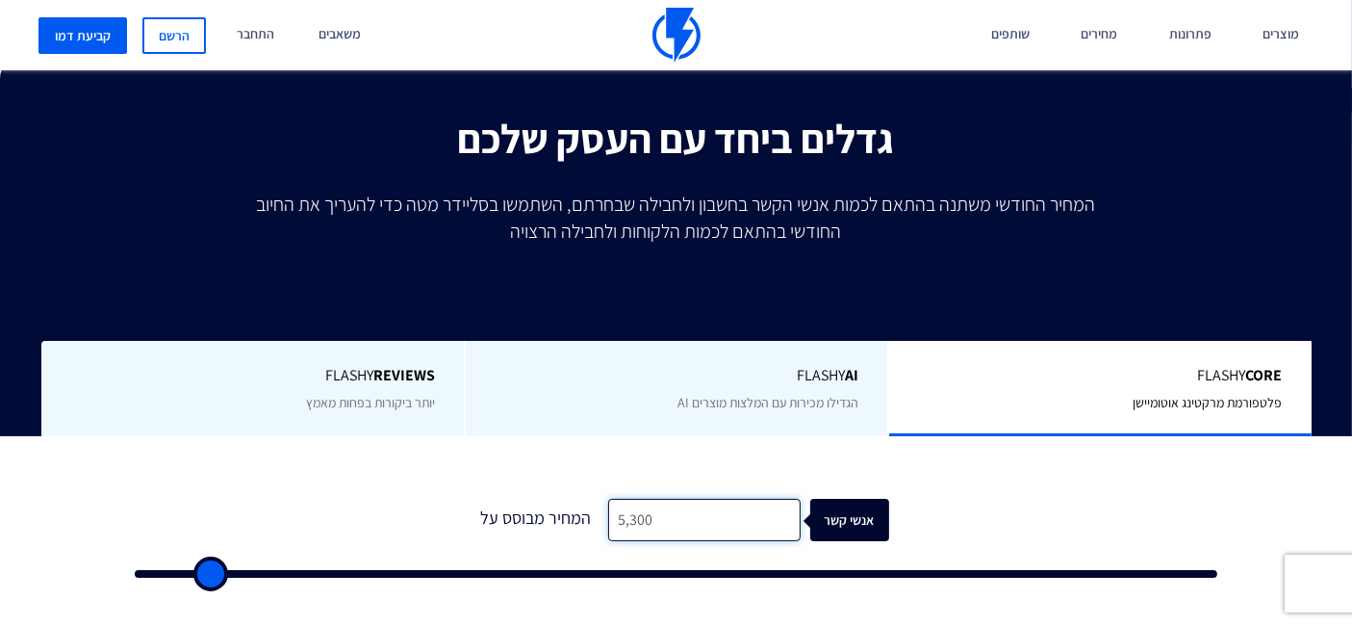
scroll to position [214, 0]
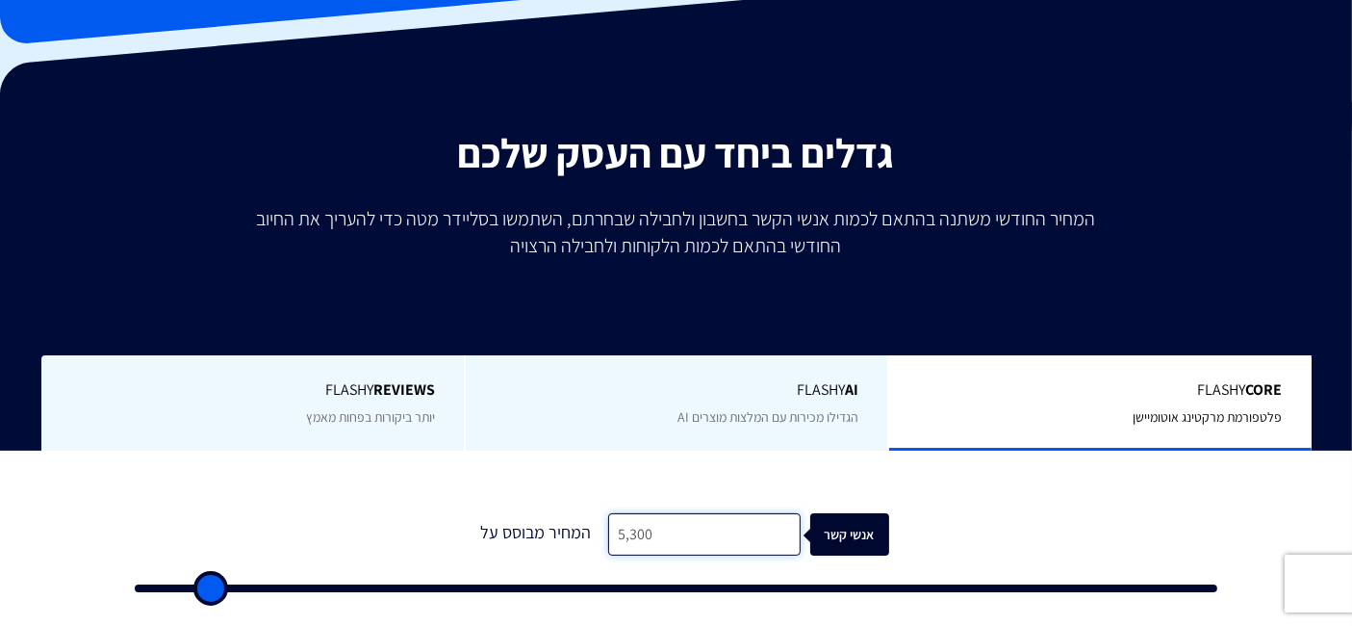
click at [665, 524] on input "5,300" at bounding box center [704, 534] width 193 height 43
click at [663, 533] on input "5,300" at bounding box center [704, 534] width 193 height 43
type input "5"
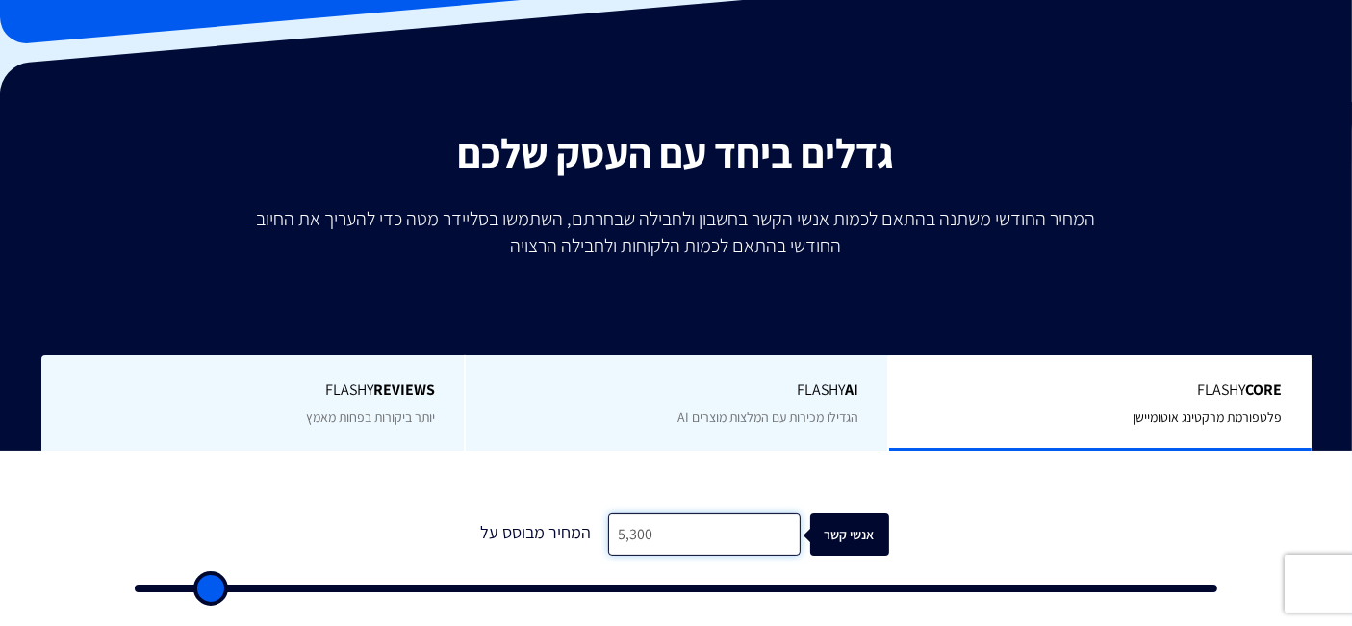
type input "500"
type input "55"
type input "500"
type input "550"
type input "500"
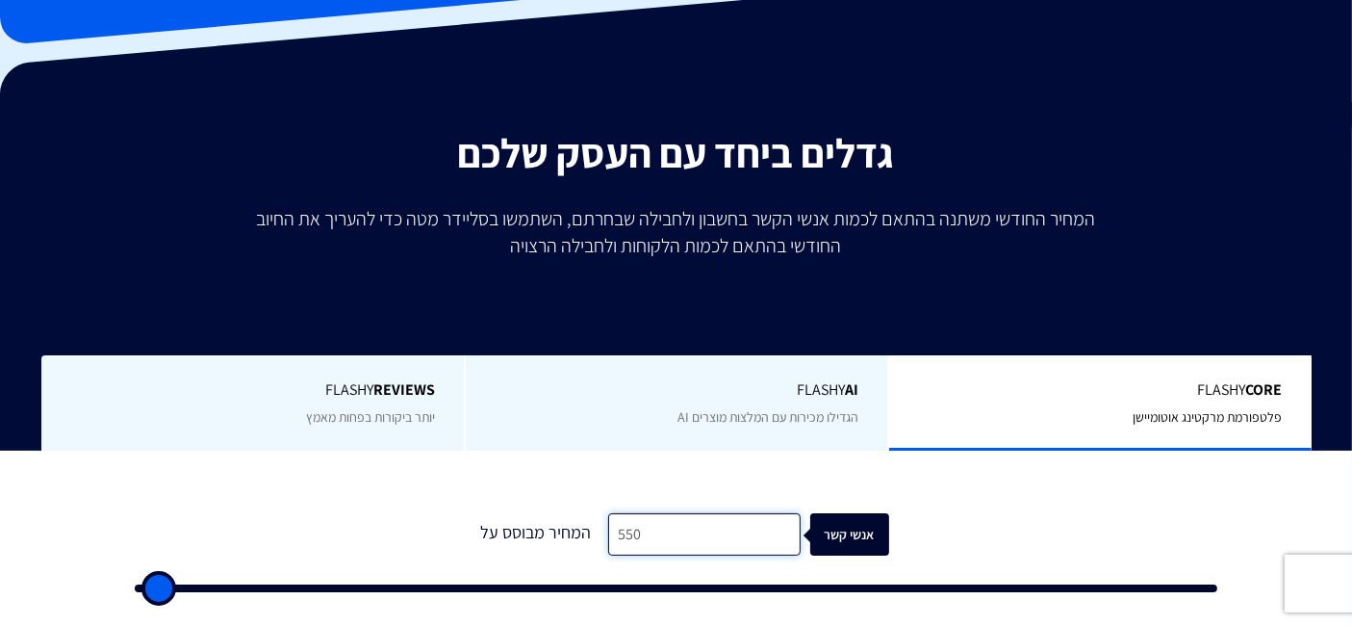
type input "5,500"
type input "5500"
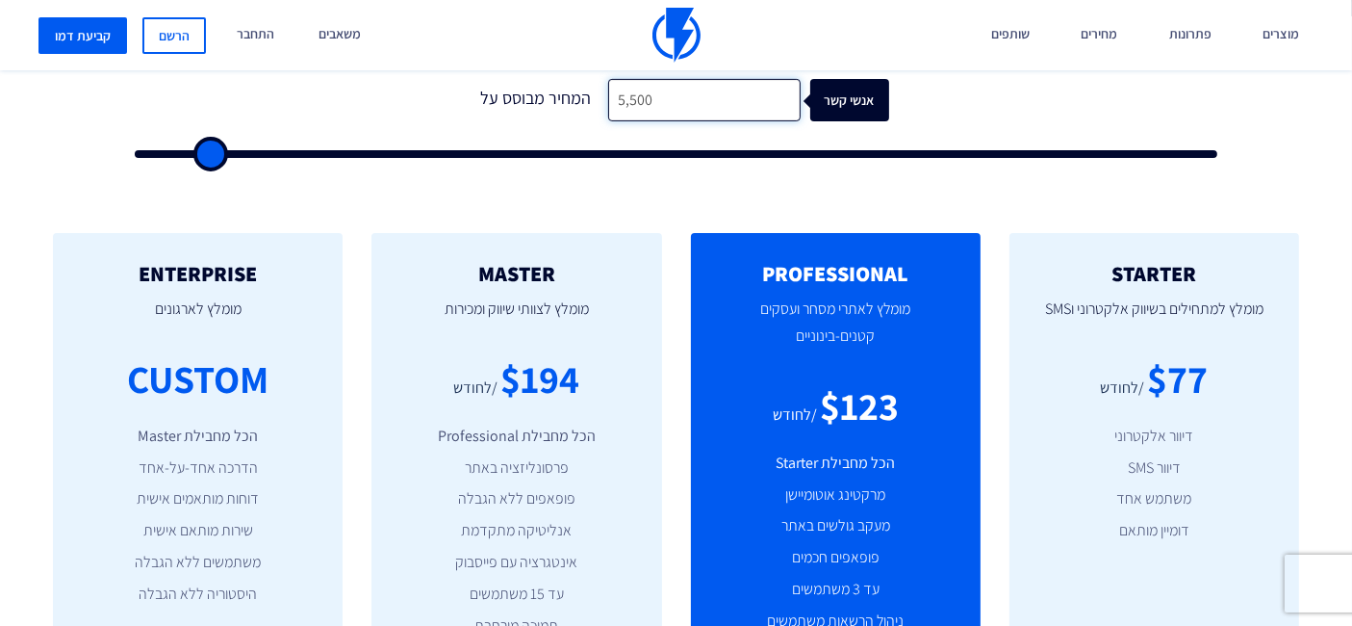
scroll to position [427, 0]
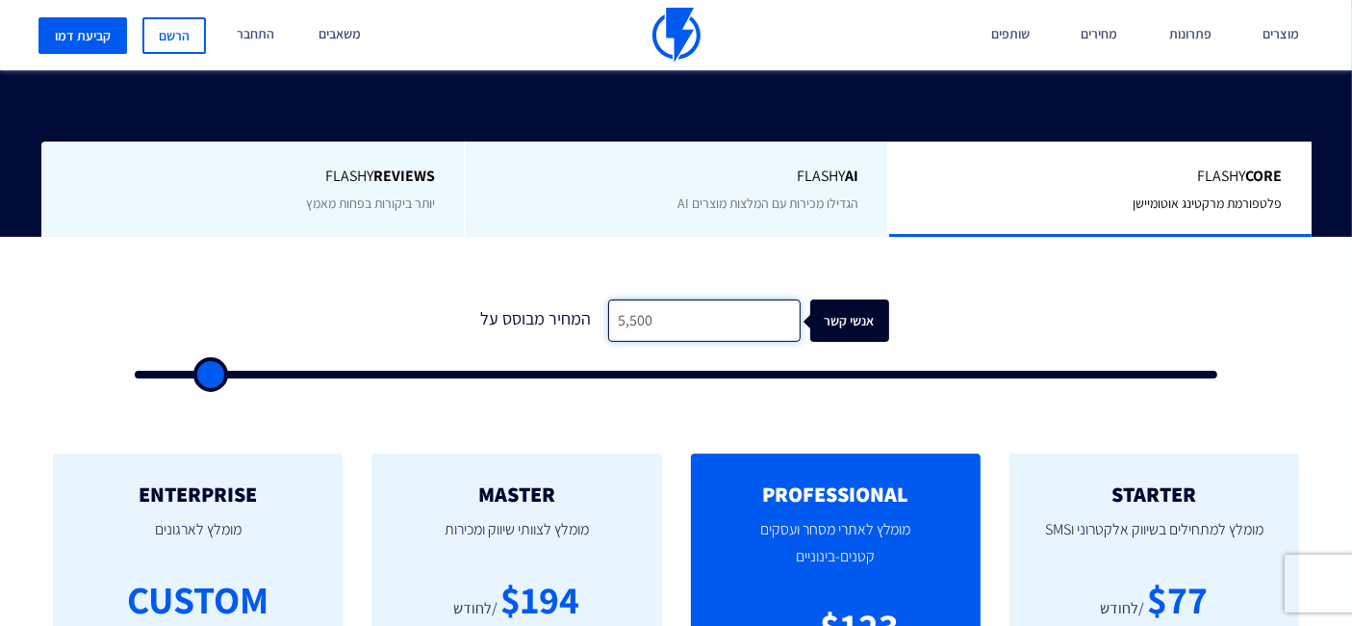
click at [654, 325] on input "5,500" at bounding box center [704, 320] width 193 height 43
type input "5"
type input "500"
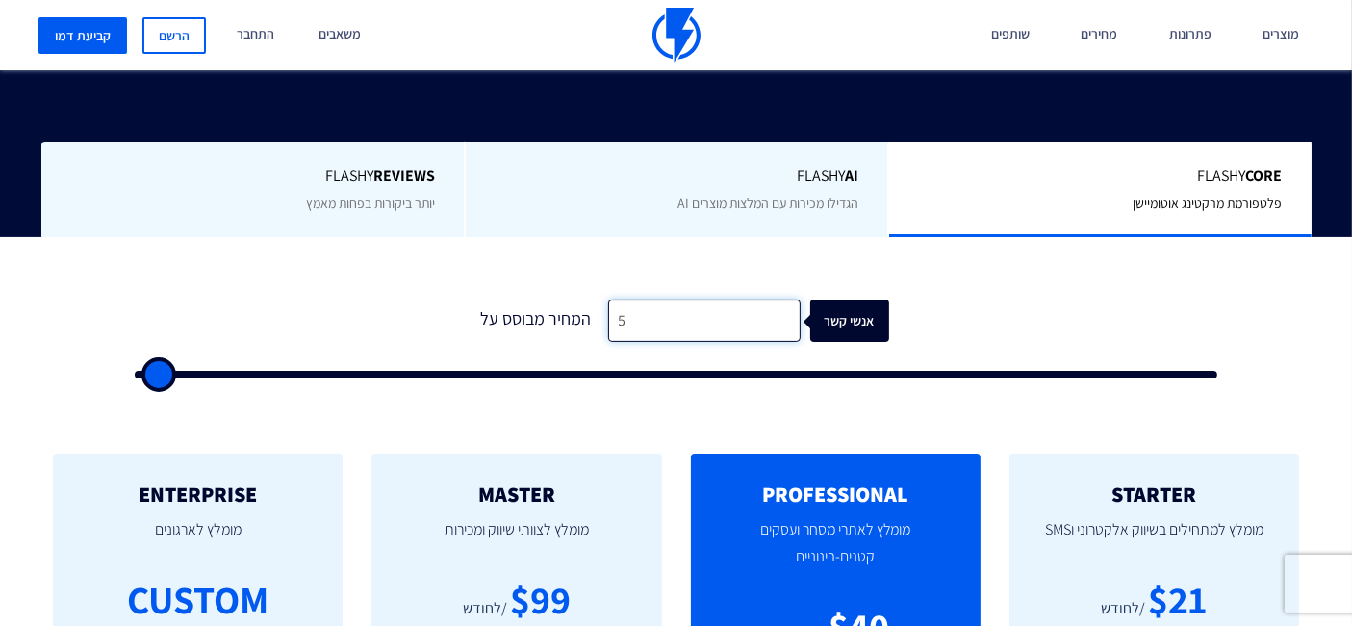
type input "55"
type input "500"
type input "550"
type input "500"
type input "5,500"
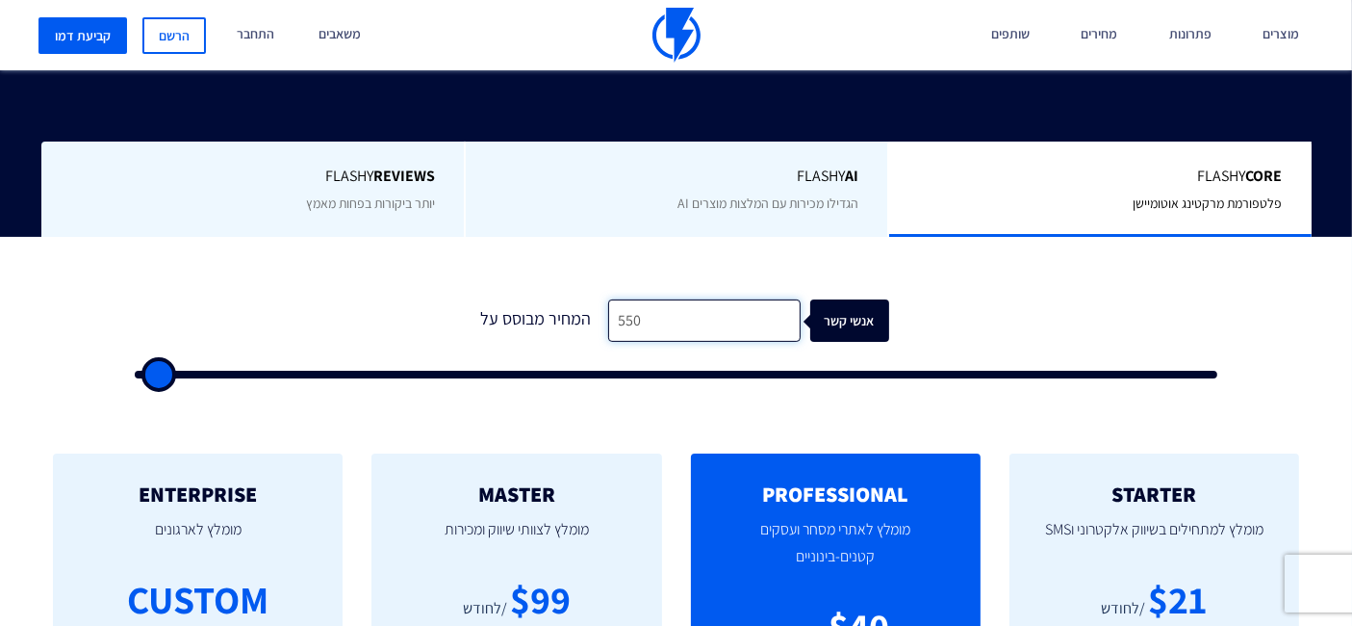
type input "5500"
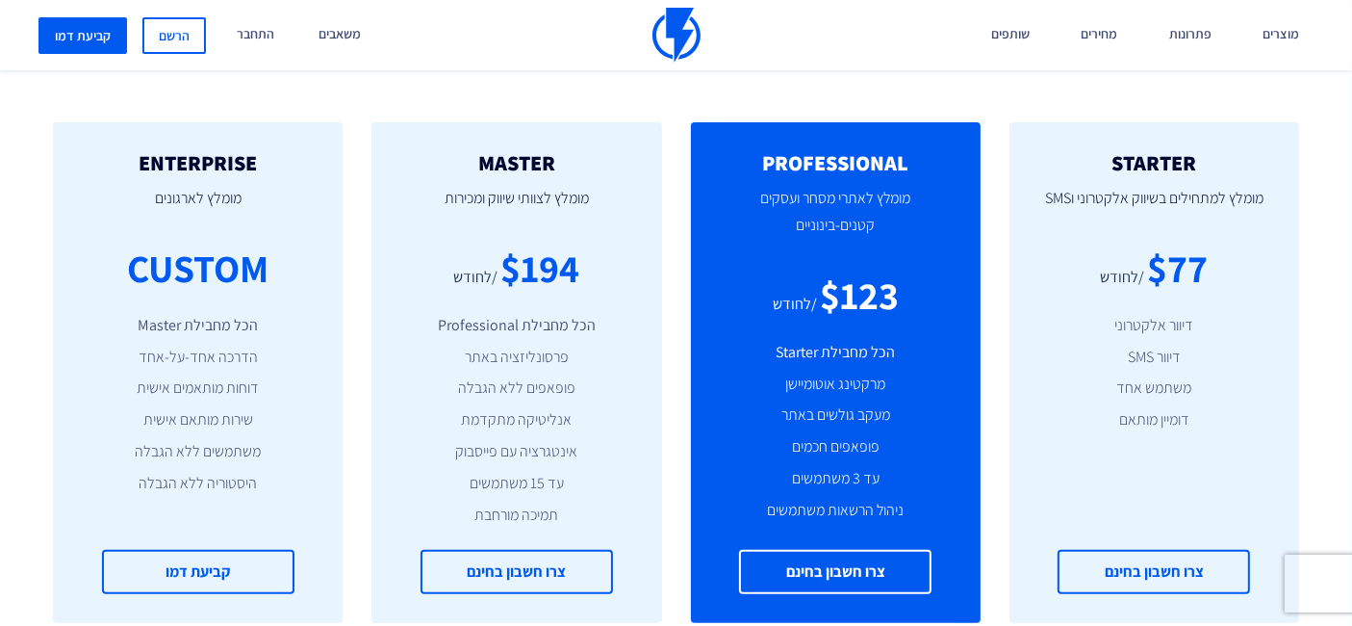
scroll to position [748, 0]
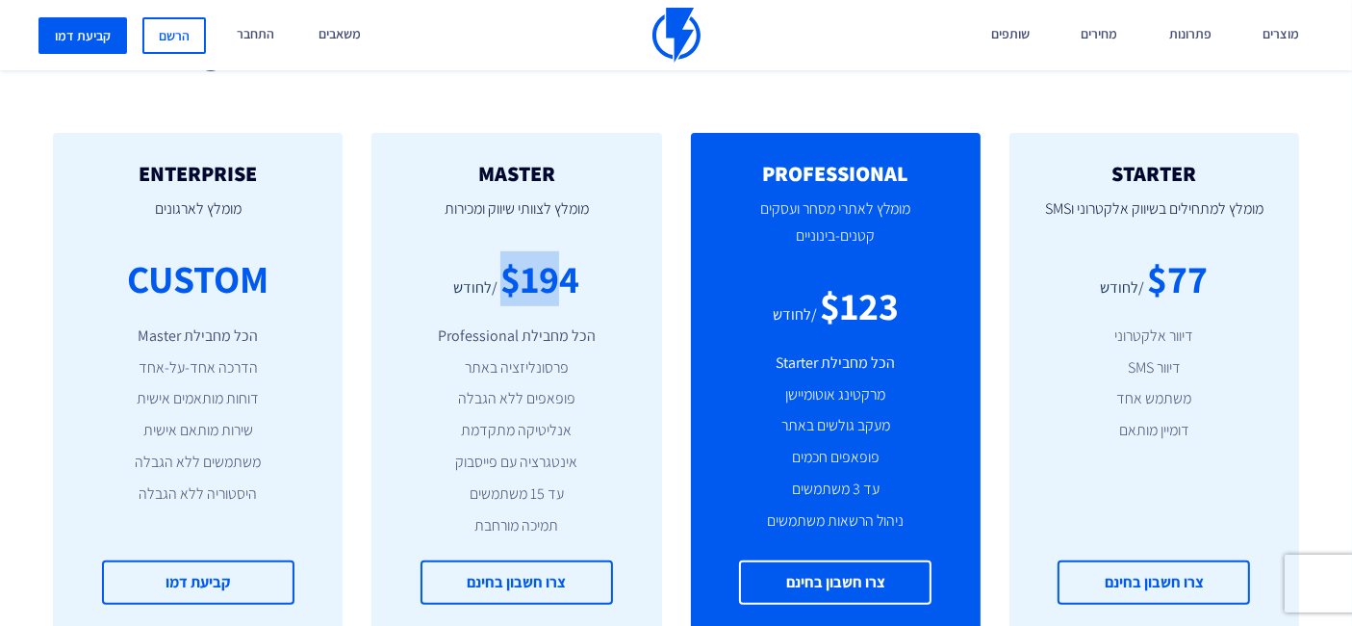
drag, startPoint x: 502, startPoint y: 290, endPoint x: 566, endPoint y: 290, distance: 64.5
click at [566, 290] on div "$194" at bounding box center [540, 278] width 79 height 55
drag, startPoint x: 577, startPoint y: 290, endPoint x: 495, endPoint y: 294, distance: 81.9
click at [495, 294] on div "$194 /לחודש" at bounding box center [516, 278] width 232 height 55
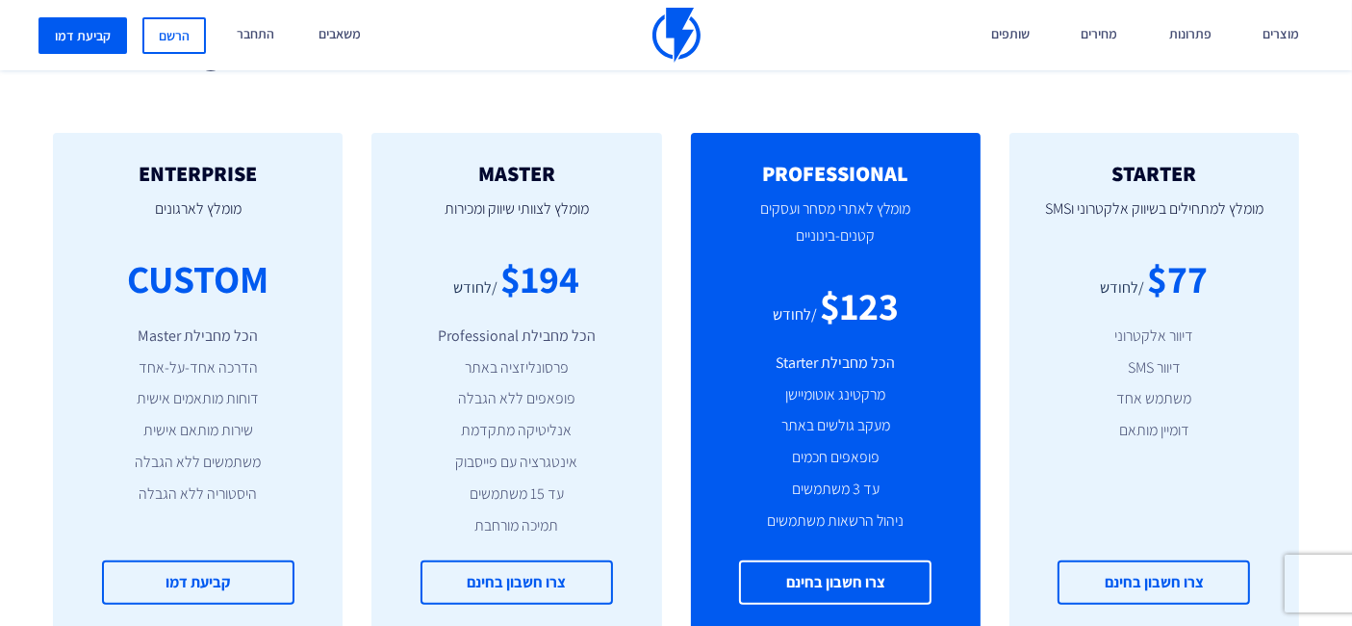
click at [495, 294] on div "/לחודש" at bounding box center [475, 288] width 44 height 22
drag, startPoint x: 502, startPoint y: 280, endPoint x: 578, endPoint y: 281, distance: 76.1
click at [578, 281] on div "$194" at bounding box center [540, 278] width 79 height 55
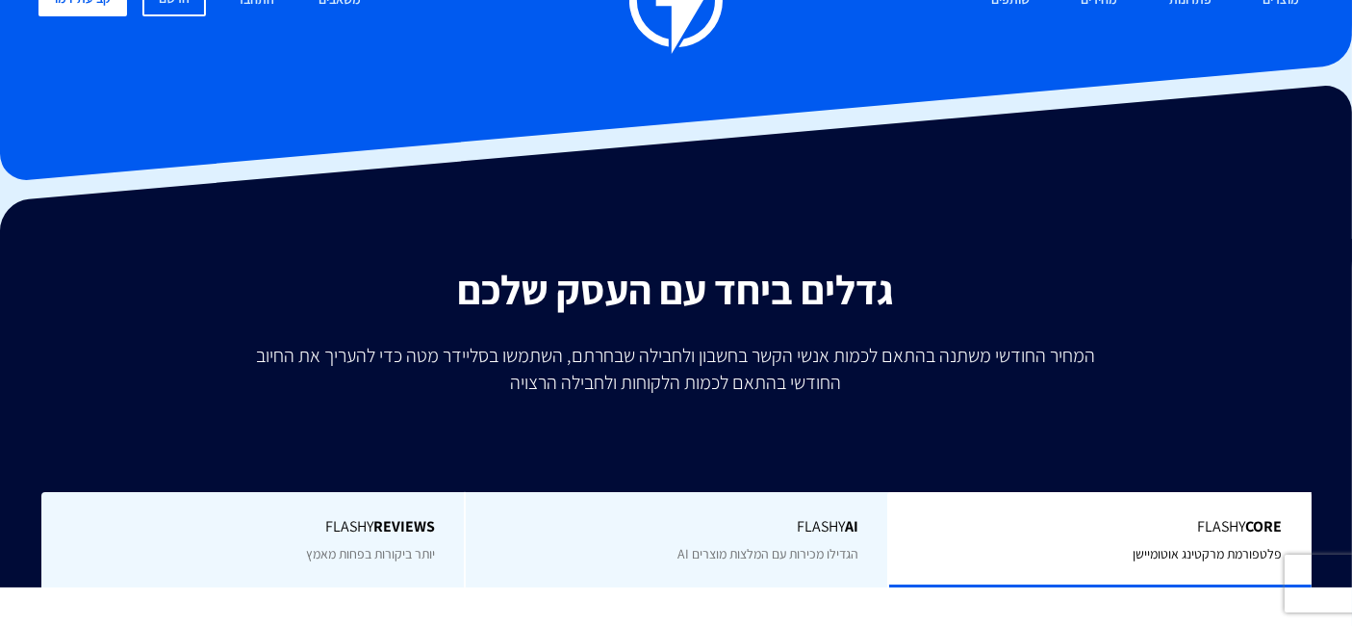
scroll to position [0, 0]
